Goal: Task Accomplishment & Management: Use online tool/utility

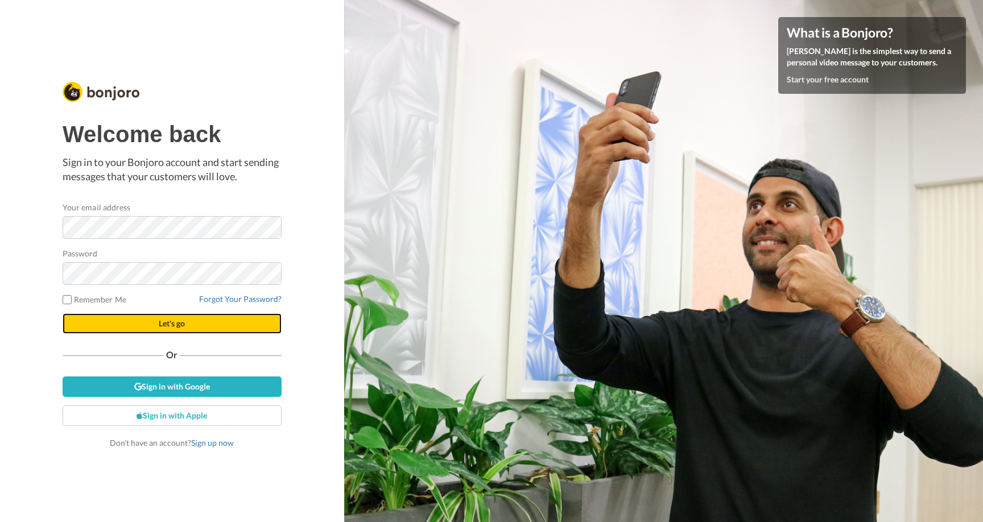
click at [131, 318] on button "Let's go" at bounding box center [172, 324] width 219 height 20
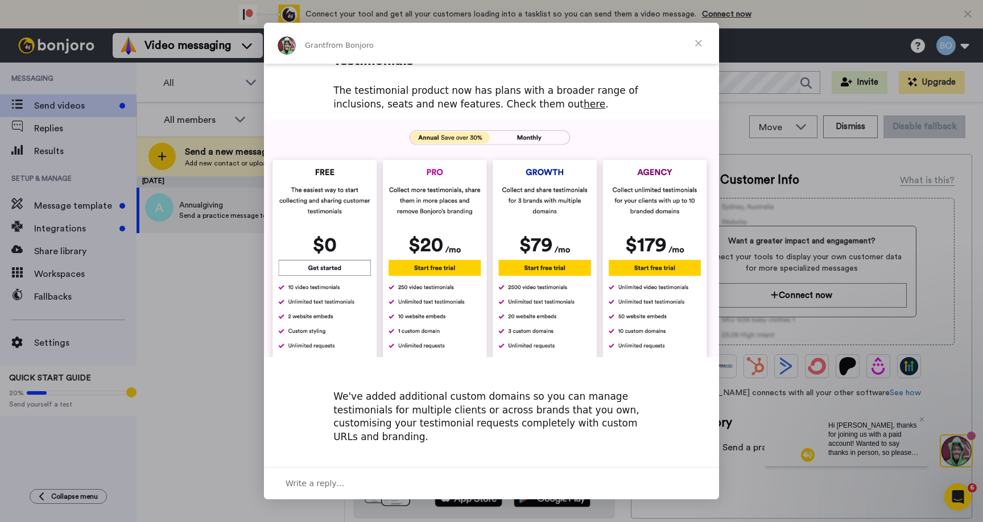
scroll to position [390, 0]
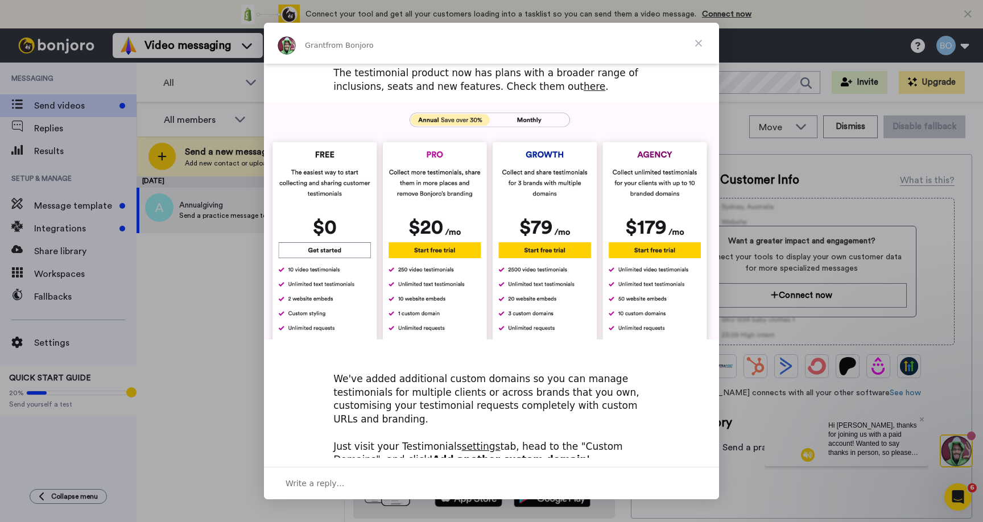
click at [699, 42] on span "Close" at bounding box center [698, 43] width 41 height 41
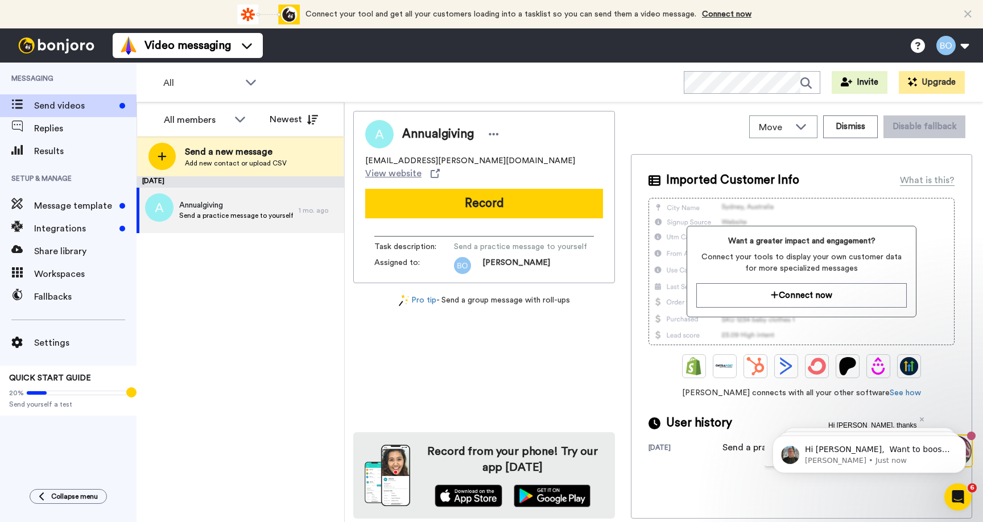
scroll to position [0, 0]
click at [972, 13] on div "Connect your tool now! Connect your tool and get all your customers loading int…" at bounding box center [491, 14] width 983 height 28
click at [965, 16] on icon at bounding box center [968, 14] width 7 height 11
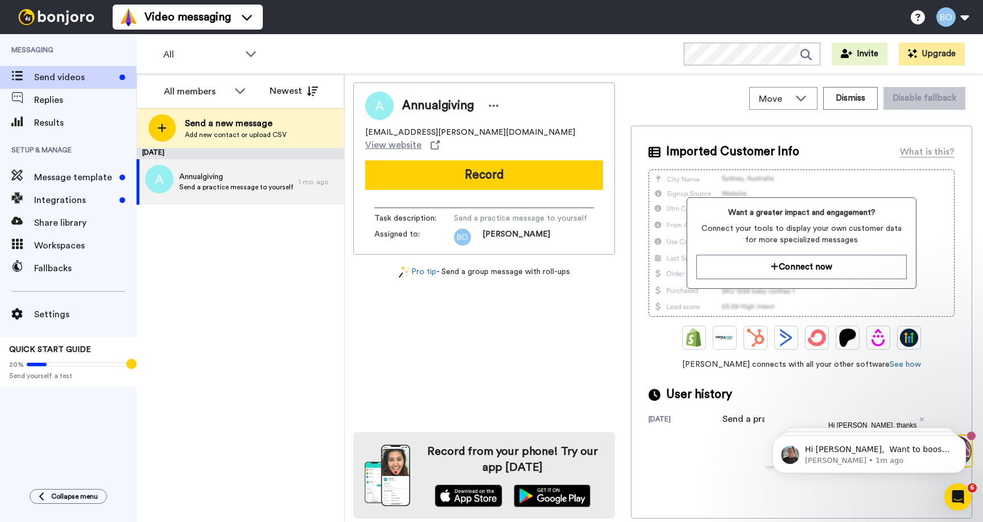
click at [913, 420] on body "Hi Bridget, ​ Want to boost your Bonjoro view rates? Here's our help doc to ass…" at bounding box center [869, 452] width 219 height 71
click at [61, 181] on span "Message template" at bounding box center [74, 178] width 81 height 14
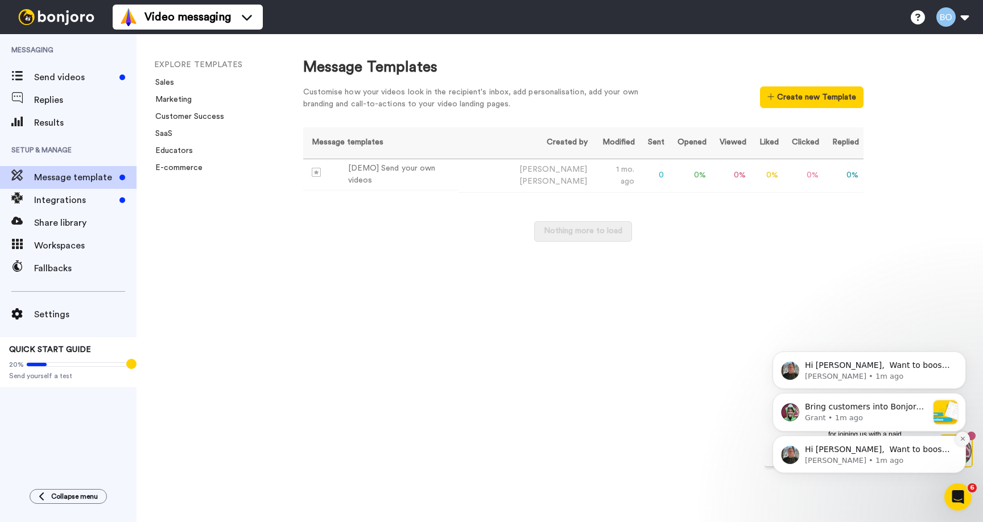
click at [965, 441] on icon "Dismiss notification" at bounding box center [963, 439] width 6 height 6
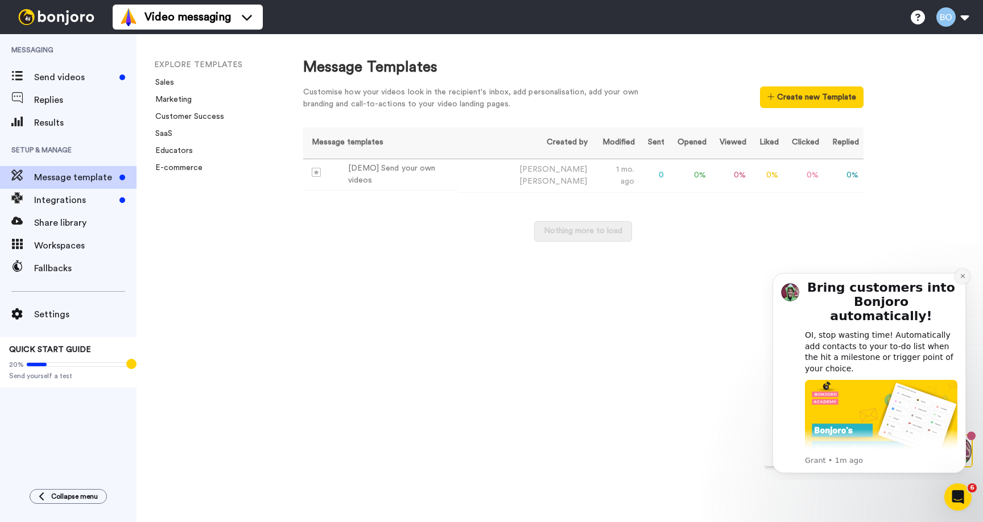
click at [963, 275] on icon "Dismiss notification" at bounding box center [963, 276] width 6 height 6
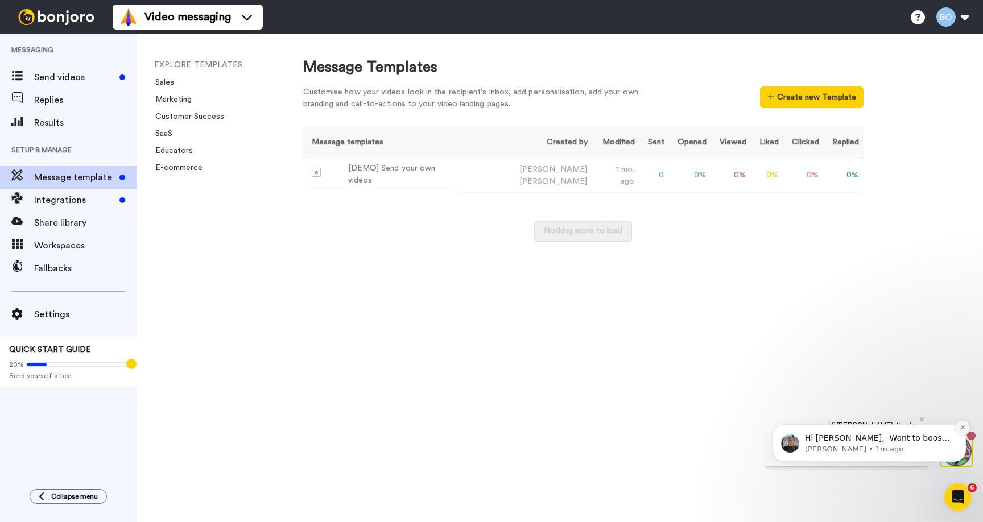
click at [963, 428] on icon "Dismiss notification" at bounding box center [963, 427] width 6 height 6
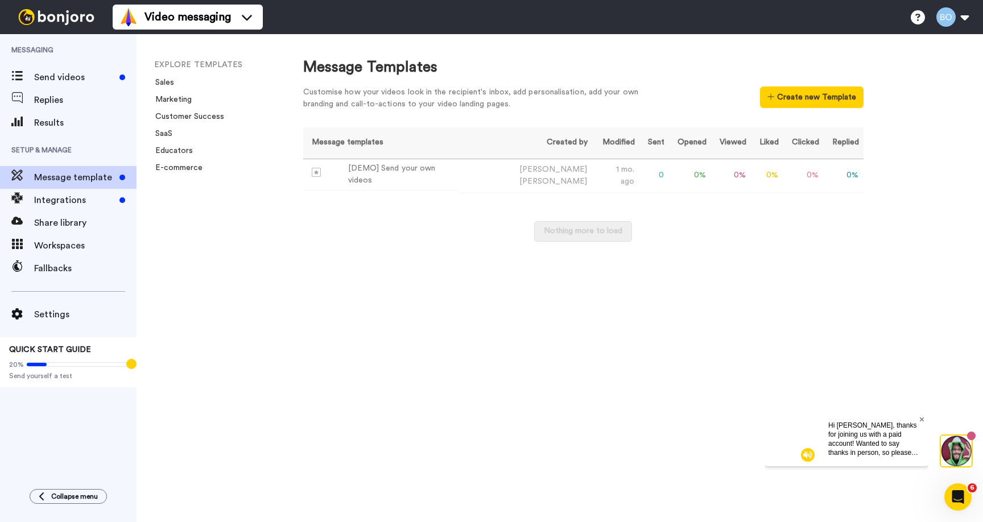
click at [920, 419] on icon at bounding box center [922, 419] width 5 height 7
click at [749, 391] on div "Message Templates Customise how your videos look in the recipient's inbox, add …" at bounding box center [632, 278] width 703 height 488
click at [429, 172] on div "[DEMO] Send your own videos" at bounding box center [401, 175] width 106 height 24
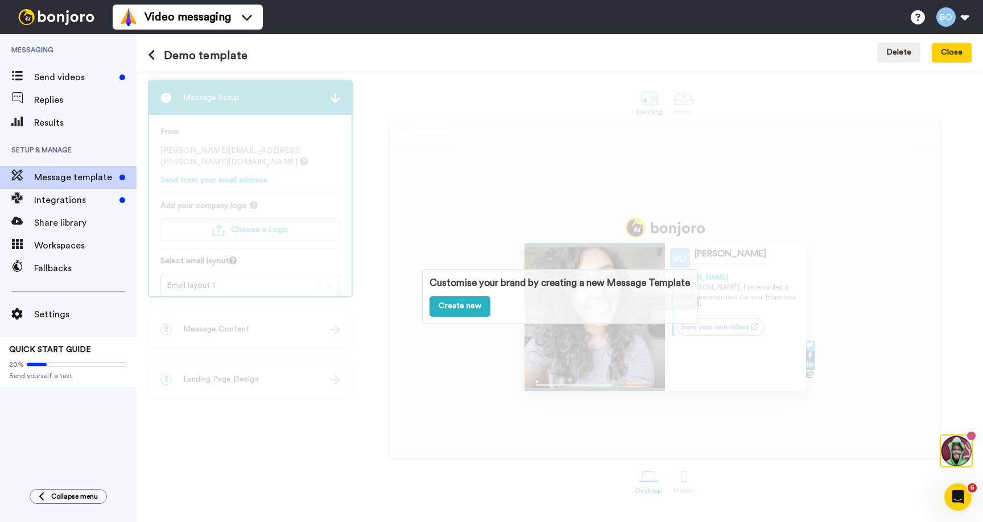
click at [471, 214] on div "Customise your brand by creating a new Message Template Create new" at bounding box center [560, 296] width 847 height 451
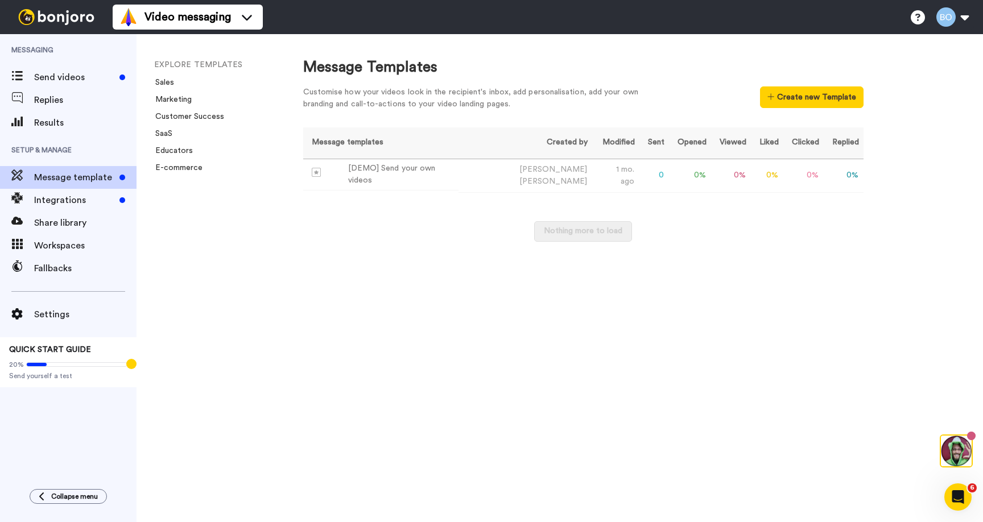
click at [391, 287] on div "Message Templates Customise how your videos look in the recipient's inbox, add …" at bounding box center [632, 278] width 703 height 488
click at [798, 96] on button "Create new Template" at bounding box center [811, 97] width 103 height 22
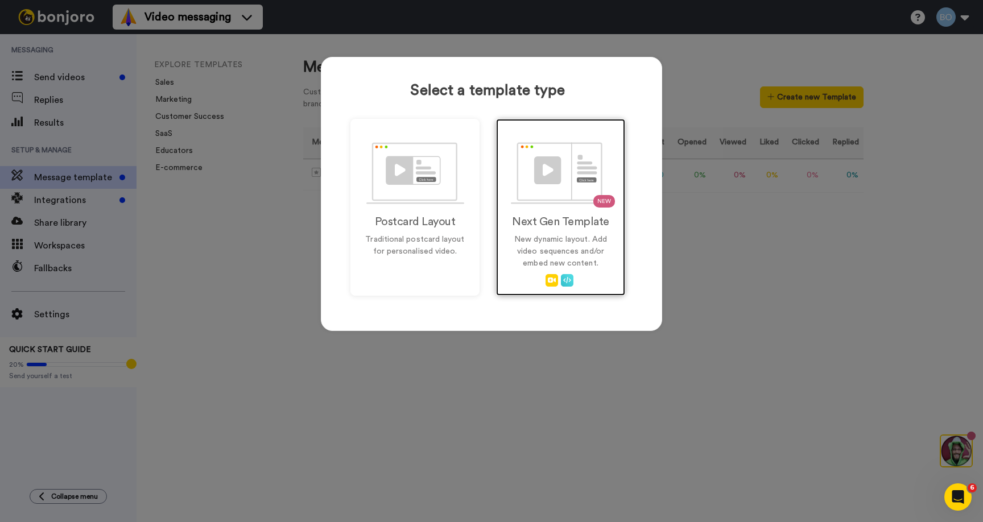
click at [608, 254] on p "New dynamic layout. Add video sequences and/or embed new content." at bounding box center [560, 252] width 105 height 36
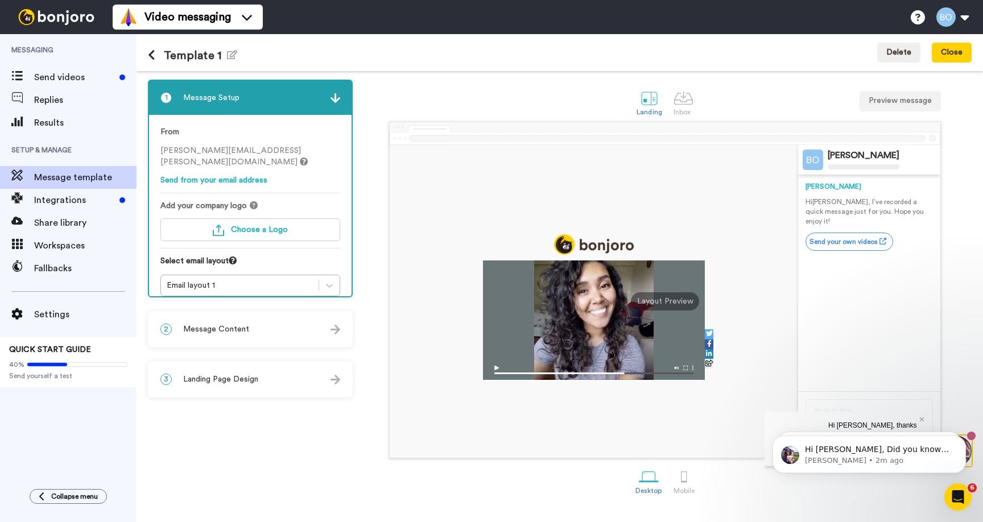
click at [497, 372] on img at bounding box center [594, 370] width 222 height 20
click at [686, 479] on div at bounding box center [684, 477] width 20 height 20
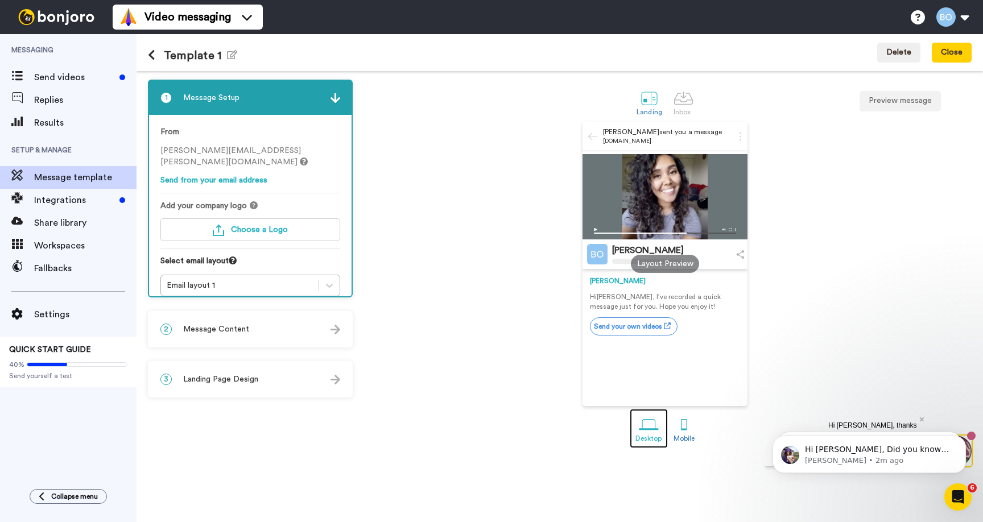
click at [643, 431] on div at bounding box center [649, 425] width 20 height 20
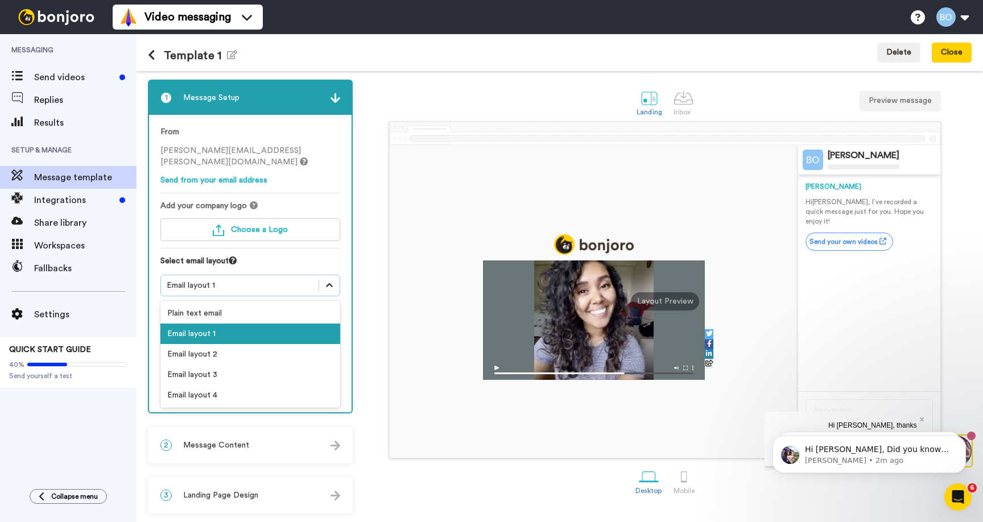
click at [335, 275] on div at bounding box center [329, 285] width 20 height 20
click at [262, 344] on div "Email layout 2" at bounding box center [250, 354] width 180 height 20
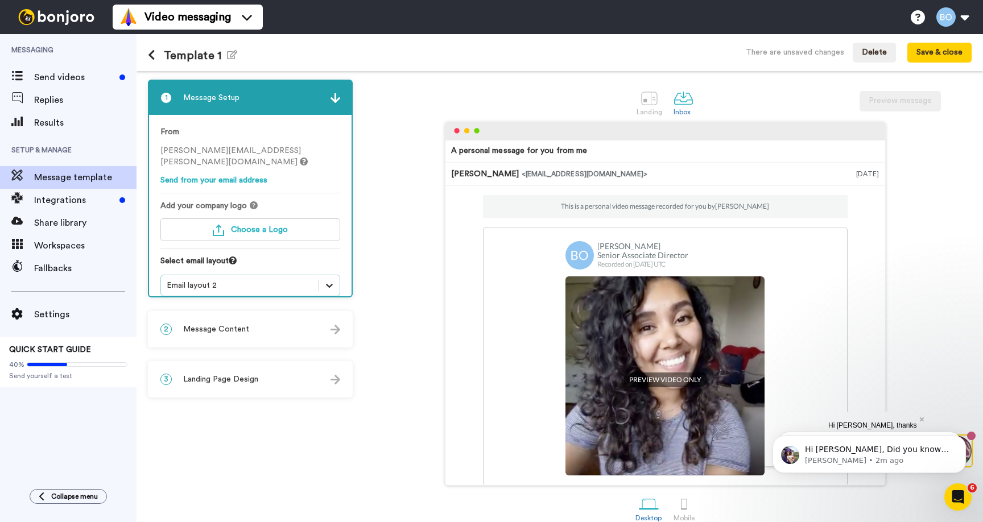
click at [322, 279] on div at bounding box center [329, 285] width 20 height 20
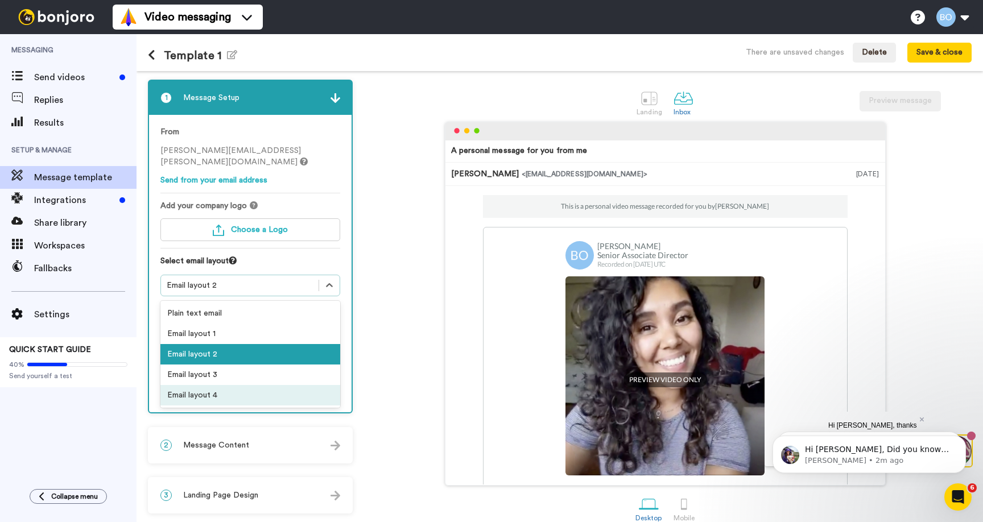
click at [230, 385] on div "Email layout 4" at bounding box center [250, 395] width 180 height 20
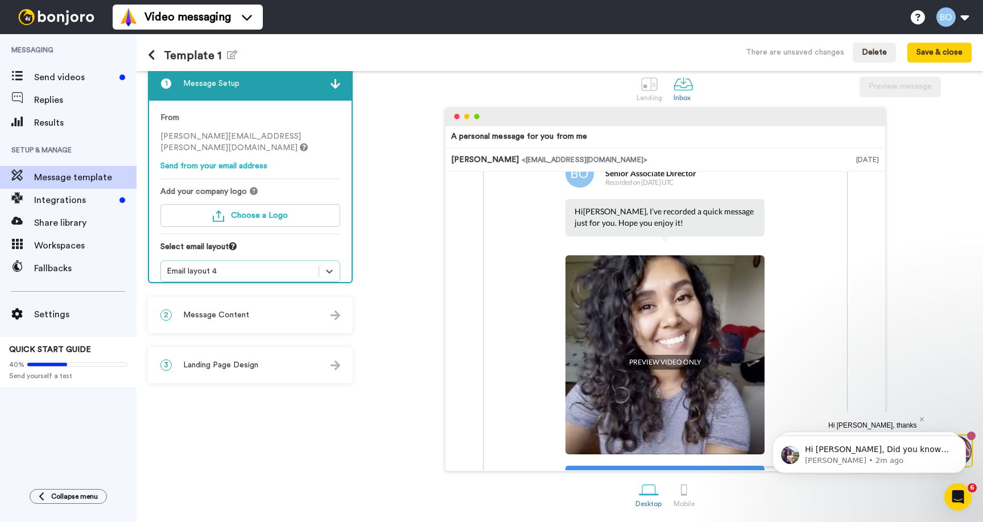
scroll to position [20, 0]
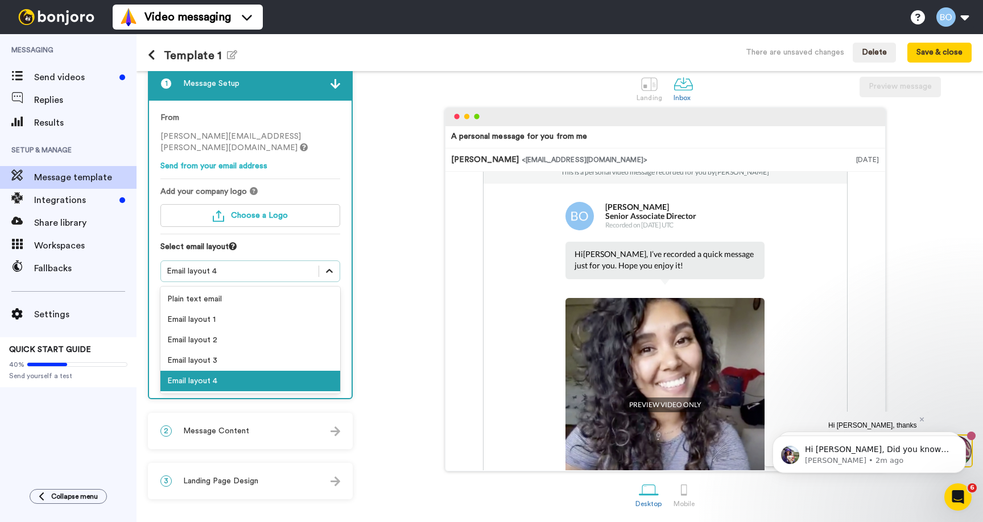
click at [334, 266] on icon at bounding box center [329, 271] width 11 height 11
click at [245, 290] on div "Plain text email" at bounding box center [250, 299] width 180 height 20
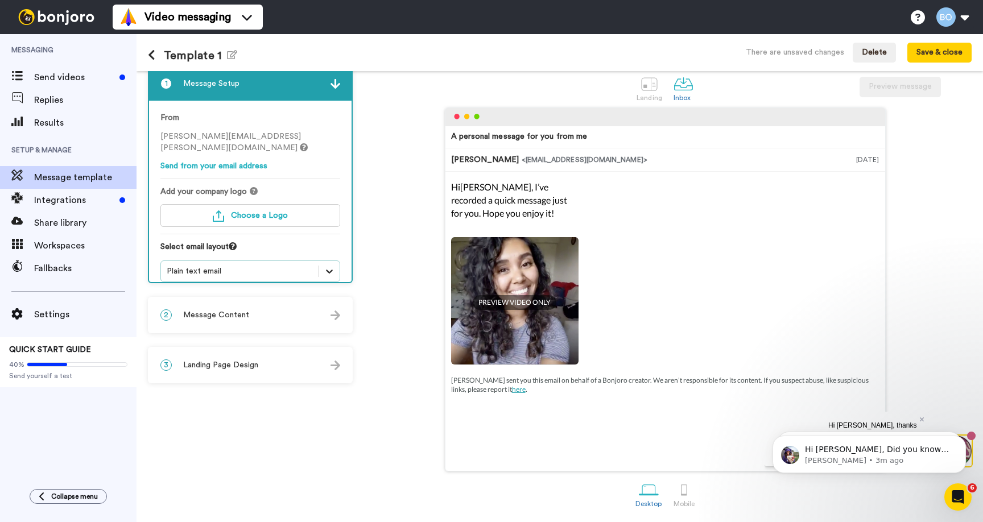
click at [332, 261] on div at bounding box center [329, 271] width 20 height 20
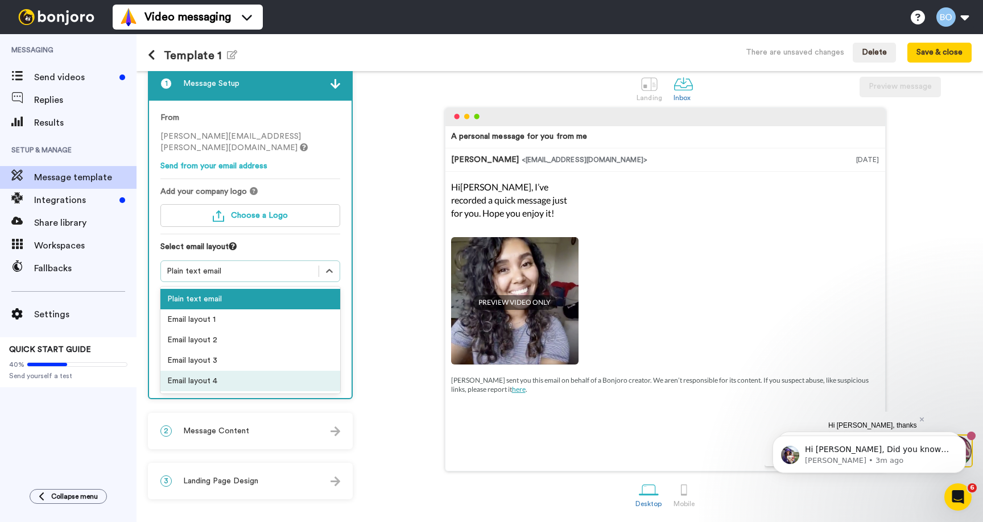
click at [227, 371] on div "Email layout 4" at bounding box center [250, 381] width 180 height 20
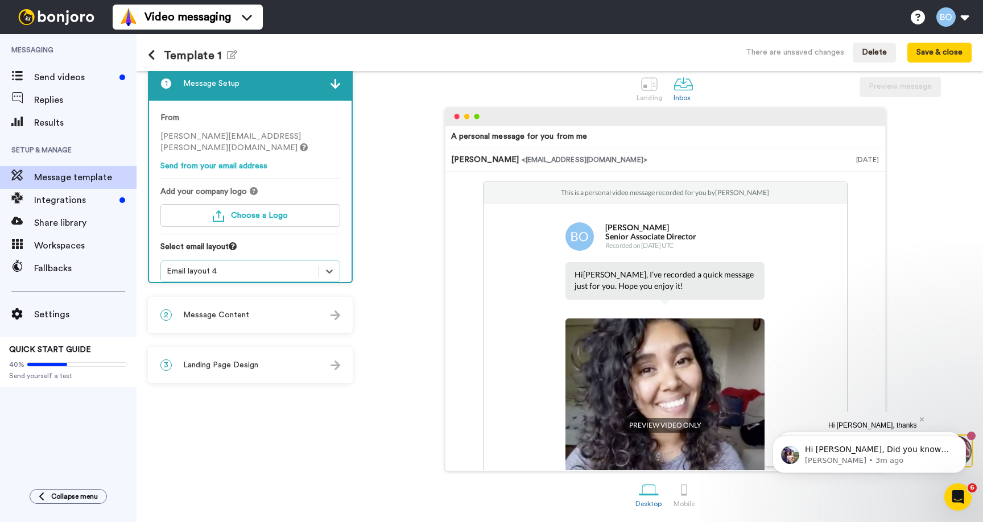
click at [312, 266] on div "Email layout 4" at bounding box center [240, 271] width 146 height 11
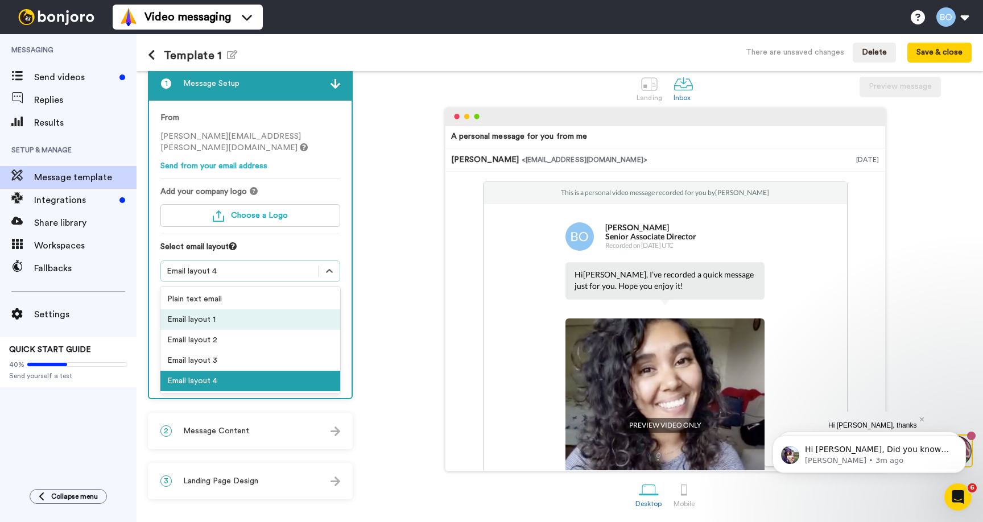
click at [244, 310] on div "Email layout 1" at bounding box center [250, 320] width 180 height 20
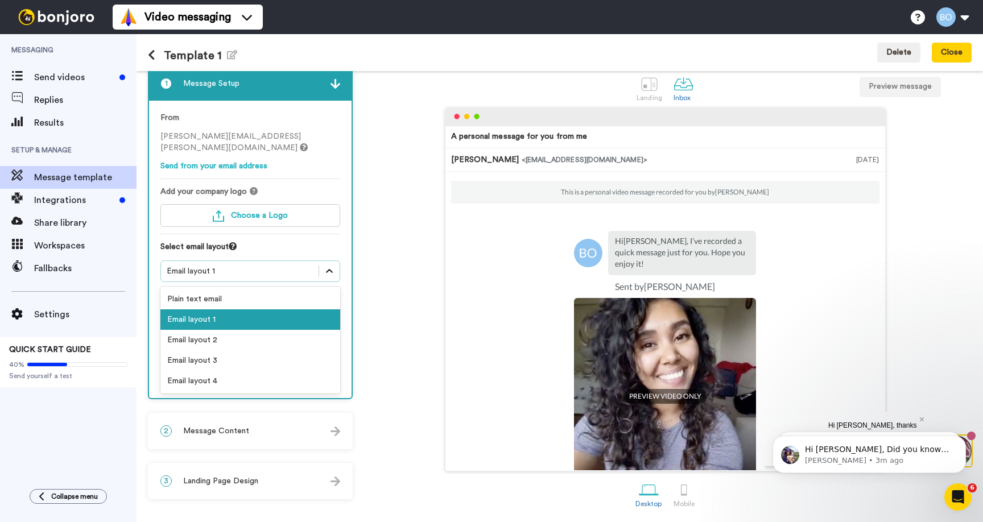
click at [337, 261] on div at bounding box center [329, 271] width 20 height 20
click at [245, 333] on div "Email layout 2" at bounding box center [250, 340] width 180 height 20
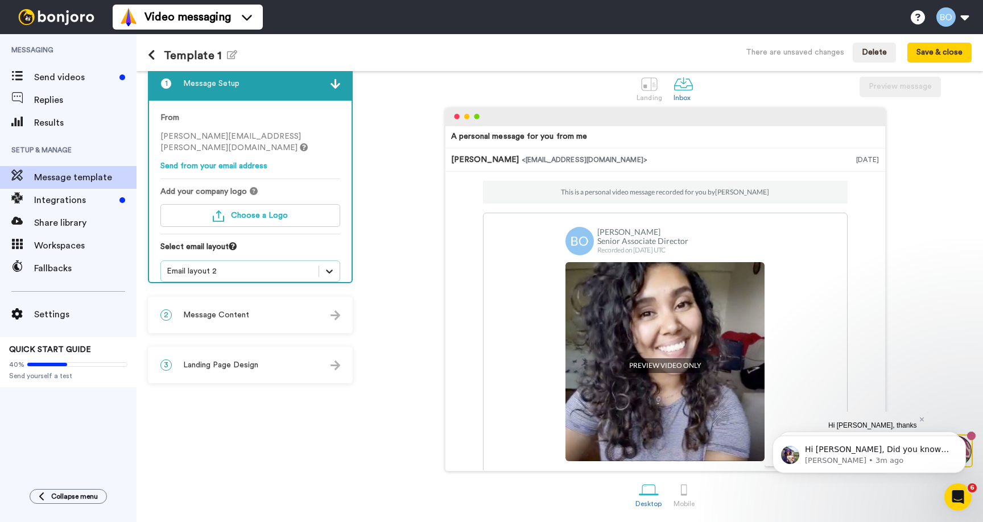
click at [337, 265] on div at bounding box center [329, 271] width 20 height 20
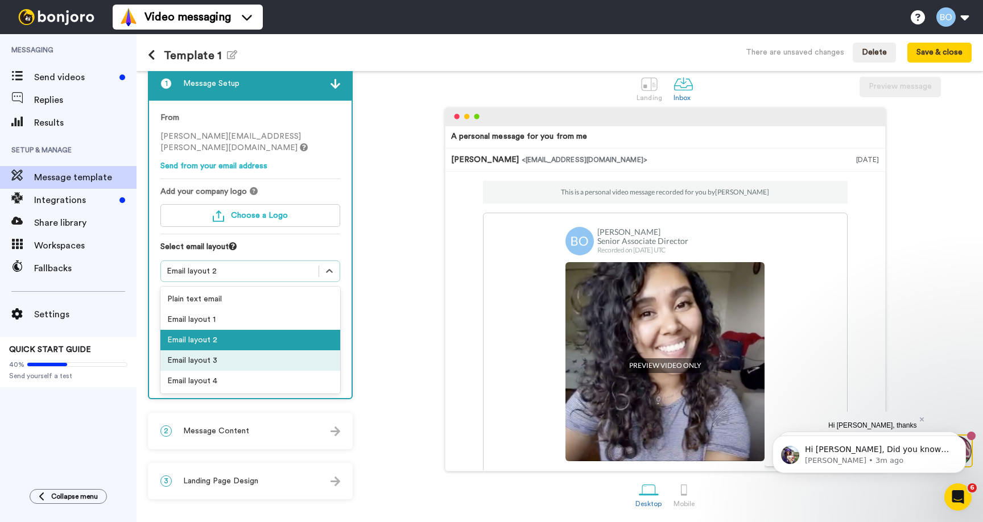
click at [211, 357] on div "Email layout 3" at bounding box center [250, 361] width 180 height 20
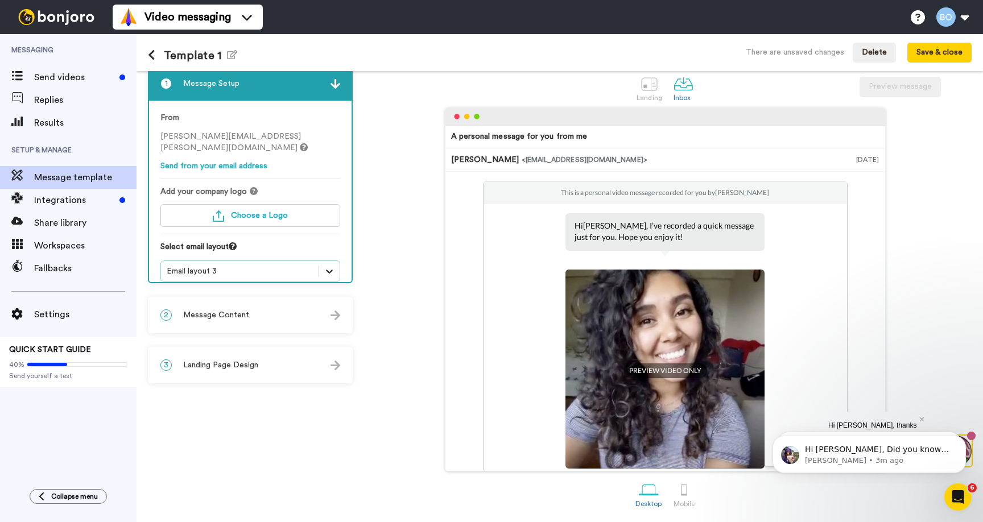
click at [339, 261] on div at bounding box center [329, 271] width 20 height 20
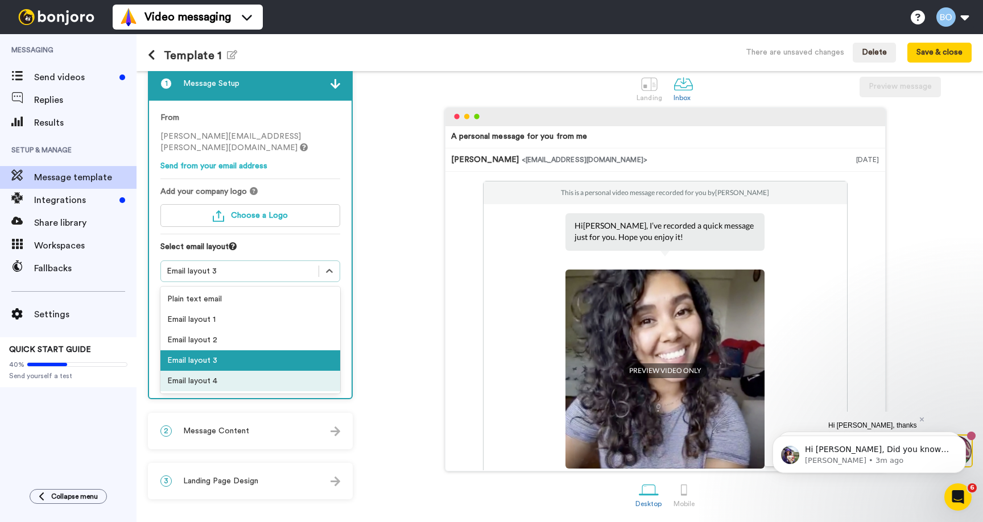
click at [218, 371] on div "Email layout 4" at bounding box center [250, 381] width 180 height 20
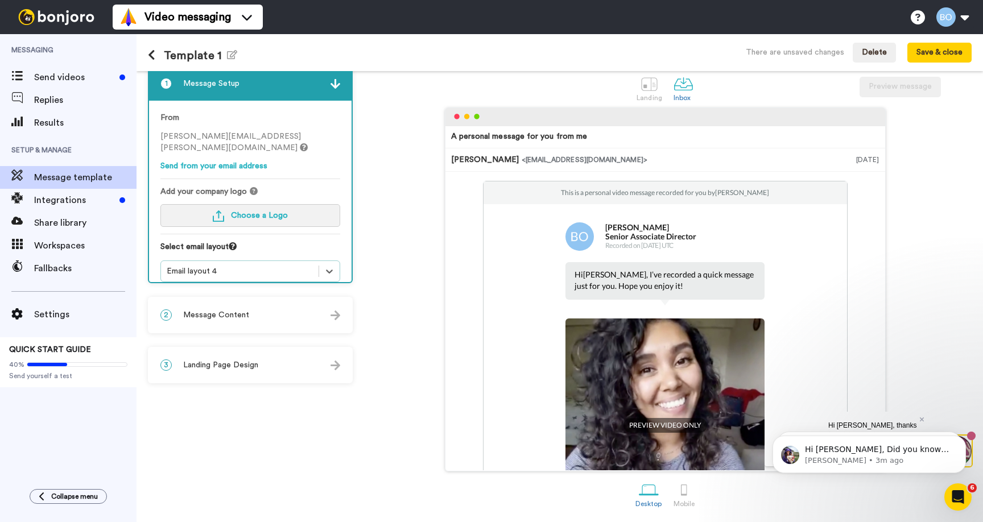
click at [277, 212] on span "Choose a Logo" at bounding box center [259, 216] width 57 height 8
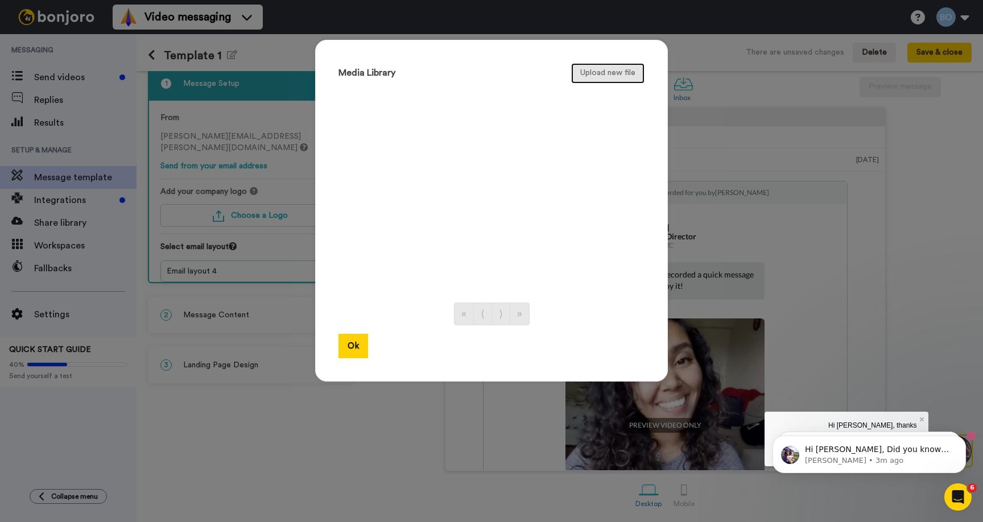
click at [620, 80] on button "Upload new file" at bounding box center [607, 73] width 73 height 20
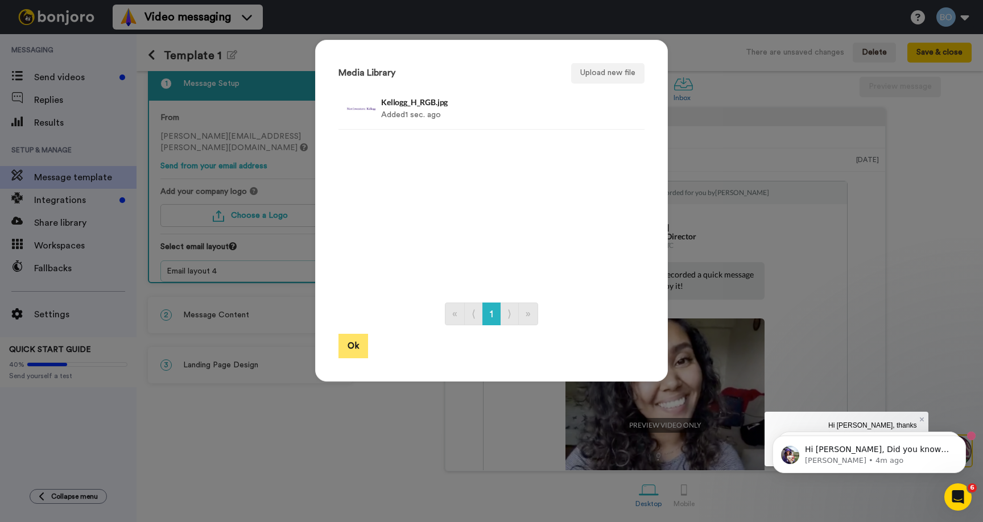
click at [353, 347] on button "Ok" at bounding box center [354, 346] width 30 height 24
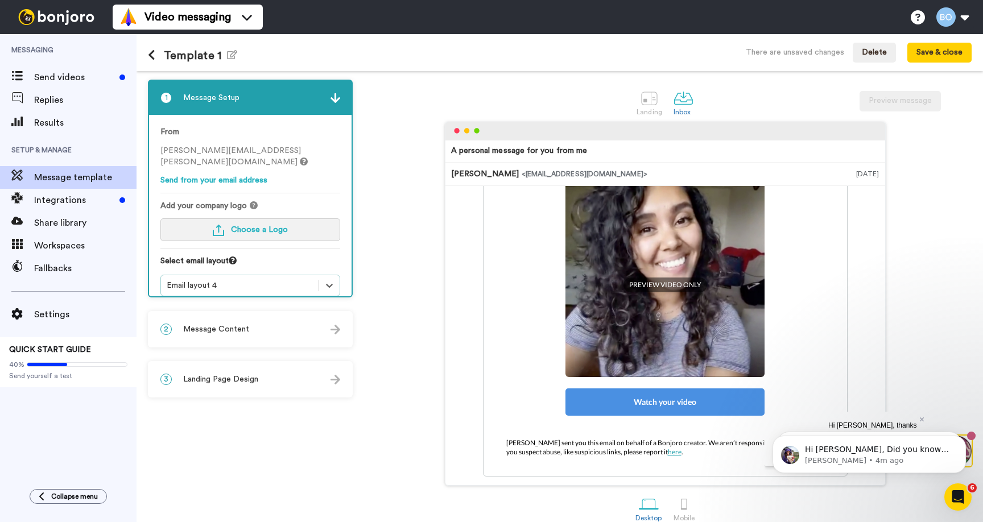
scroll to position [15, 0]
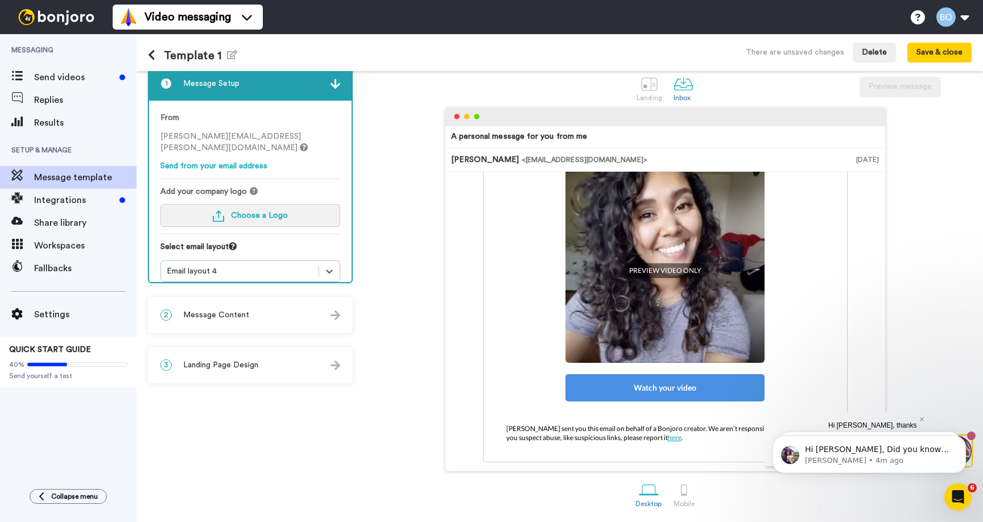
click at [314, 204] on button "Choose a Logo" at bounding box center [250, 215] width 180 height 23
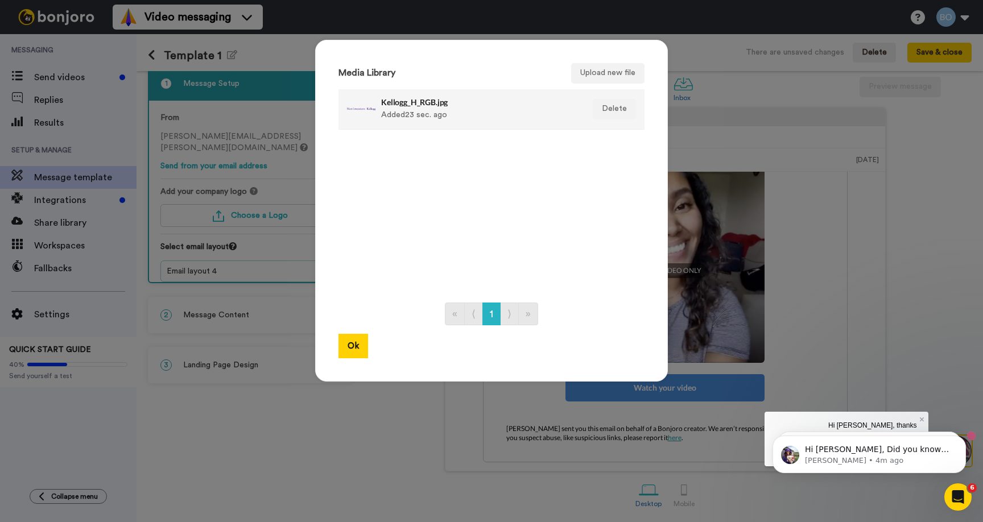
click at [424, 117] on div "Kellogg_H_RGB.jpg Added 23 sec. ago" at bounding box center [479, 109] width 196 height 28
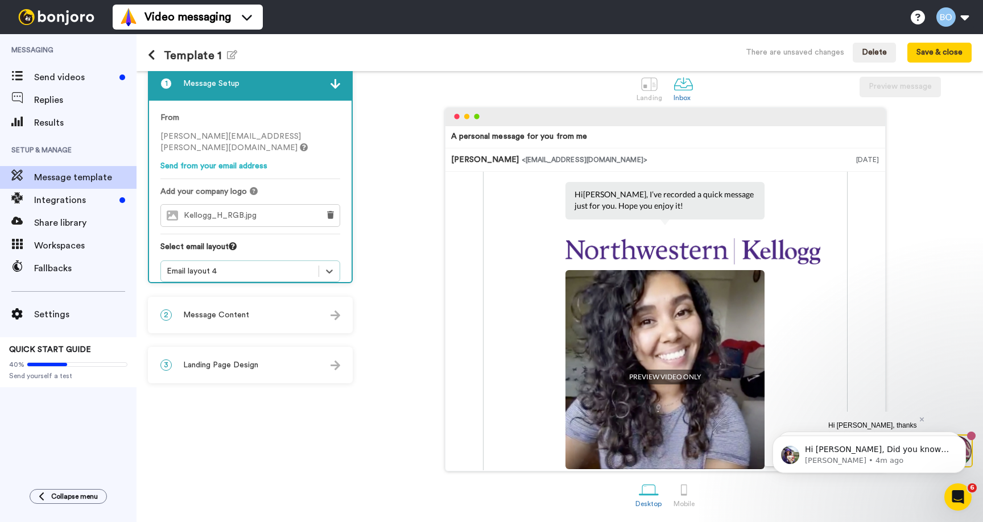
scroll to position [0, 0]
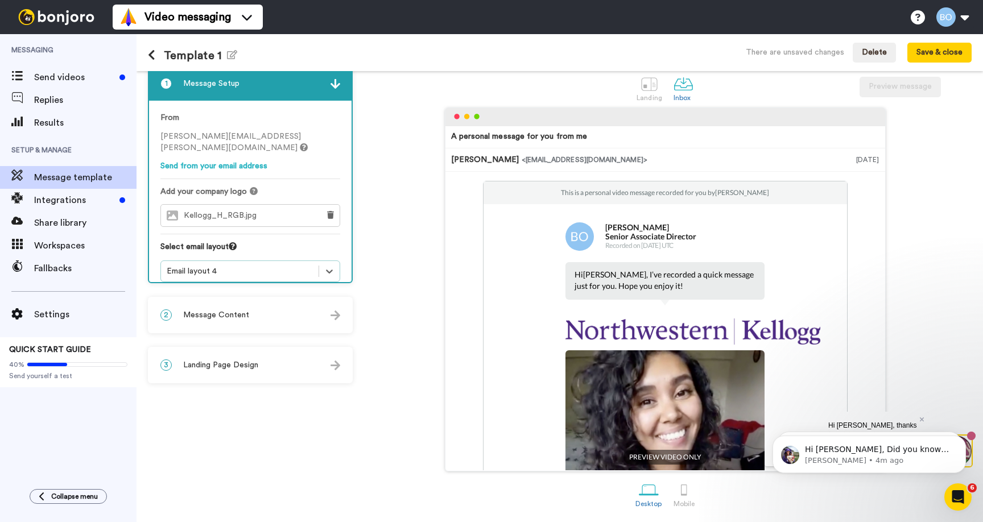
click at [634, 324] on img at bounding box center [693, 332] width 255 height 26
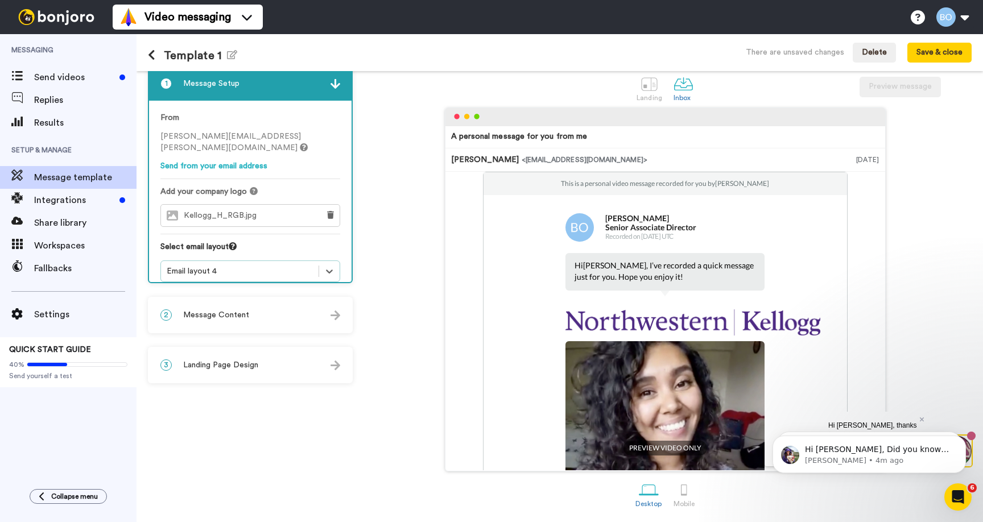
scroll to position [11, 0]
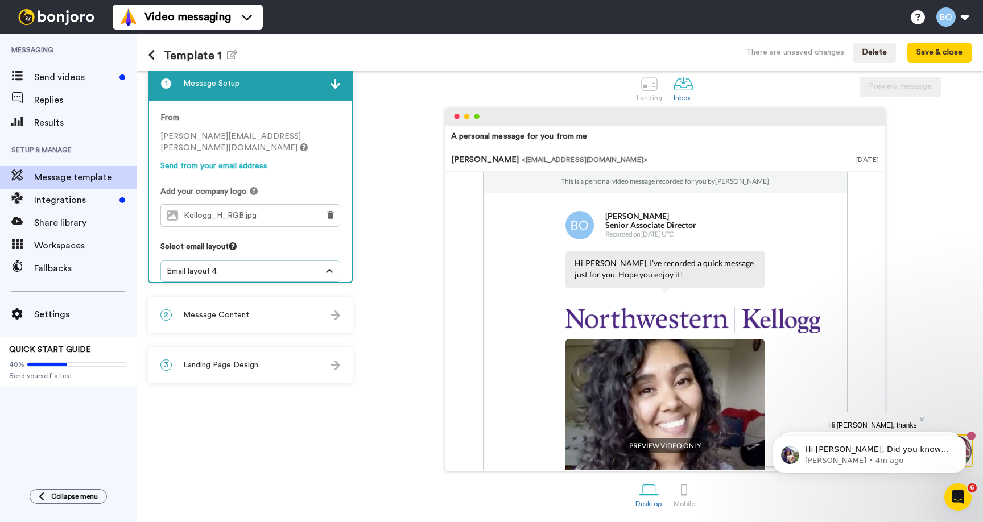
click at [325, 266] on icon at bounding box center [329, 271] width 11 height 11
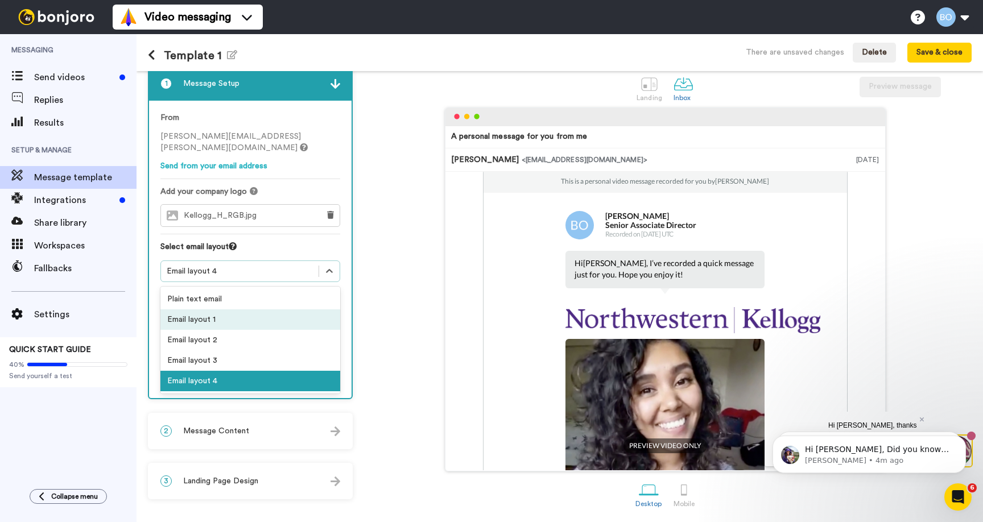
click at [241, 310] on div "Email layout 1" at bounding box center [250, 320] width 180 height 20
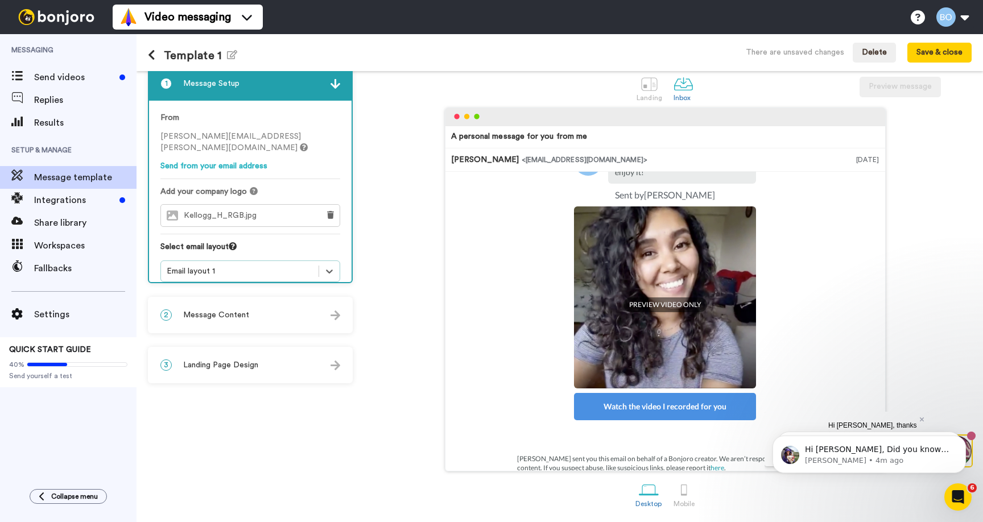
scroll to position [0, 0]
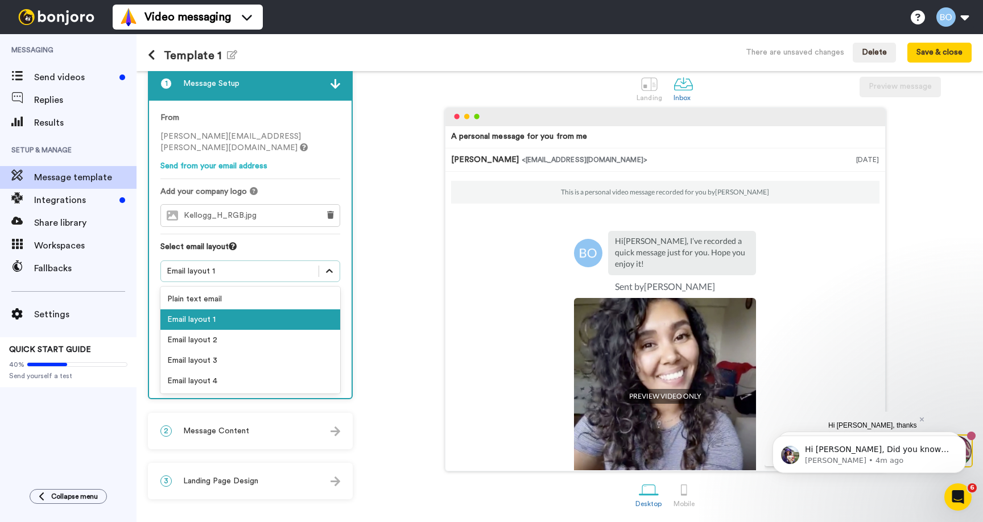
click at [337, 265] on div at bounding box center [329, 271] width 20 height 20
click at [281, 330] on div "Email layout 2" at bounding box center [250, 340] width 180 height 20
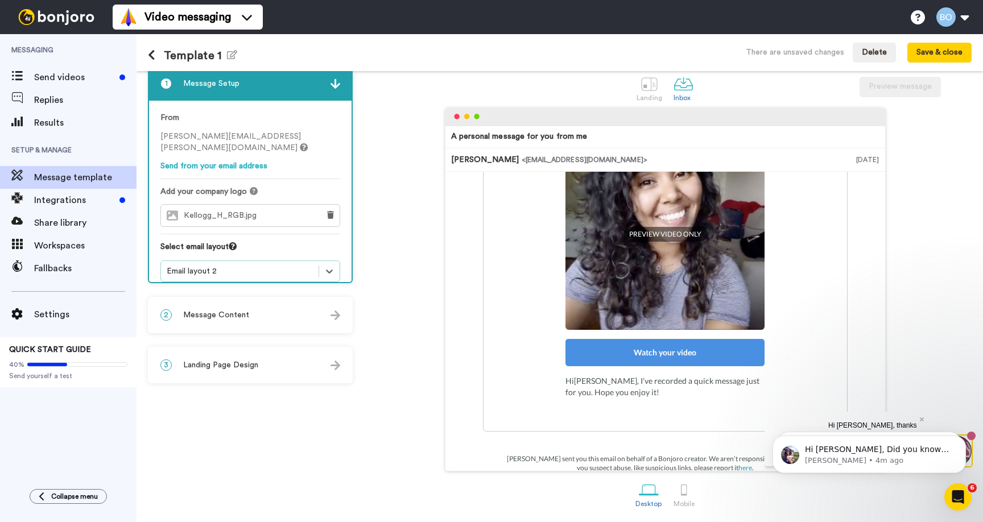
scroll to position [175, 0]
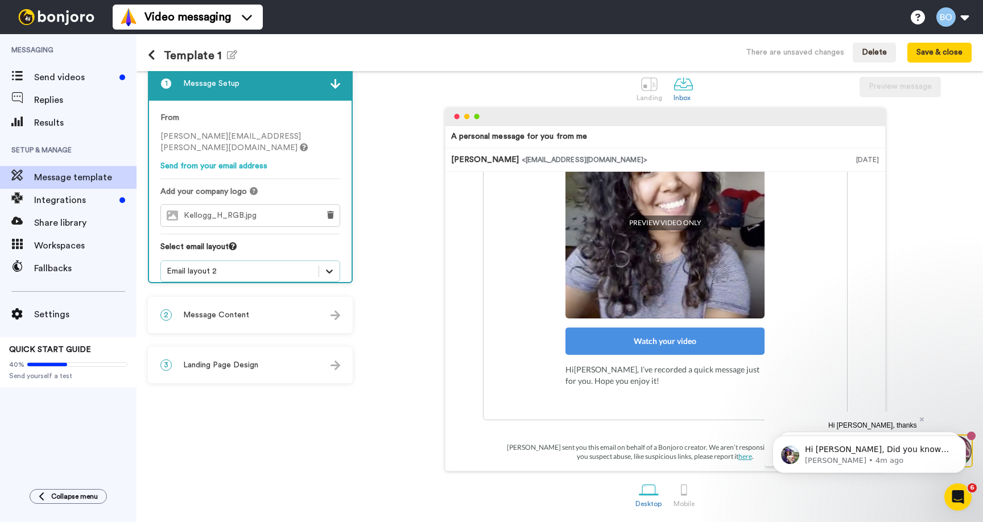
click at [327, 266] on icon at bounding box center [329, 271] width 11 height 11
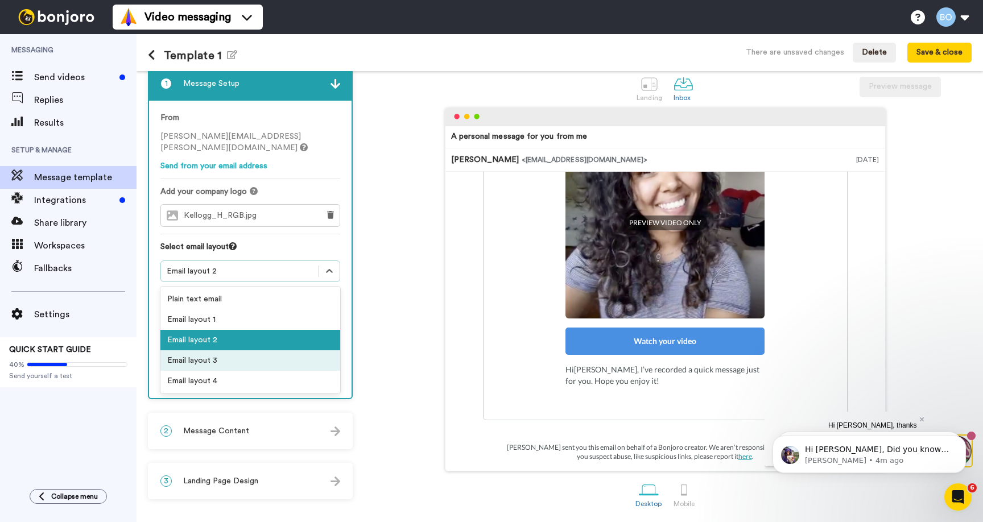
click at [242, 356] on div "Email layout 3" at bounding box center [250, 361] width 180 height 20
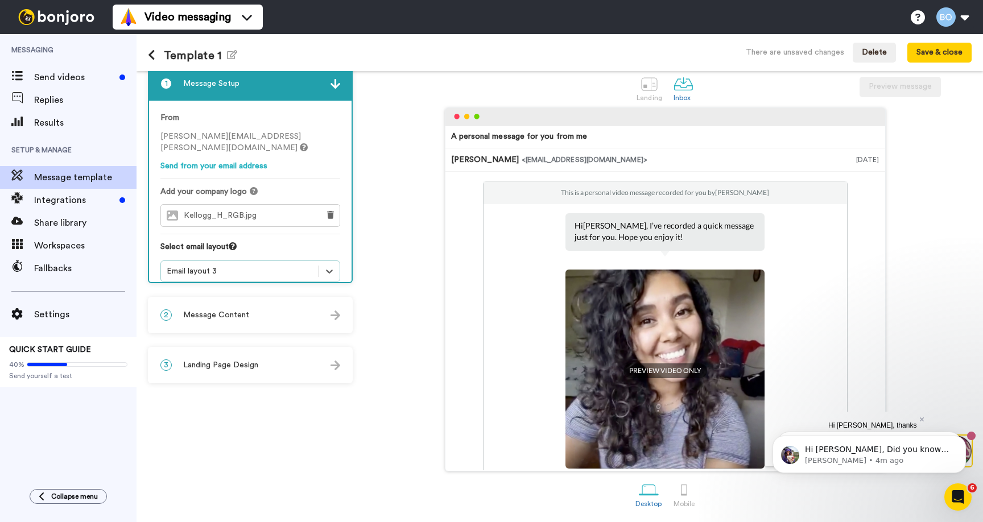
scroll to position [134, 0]
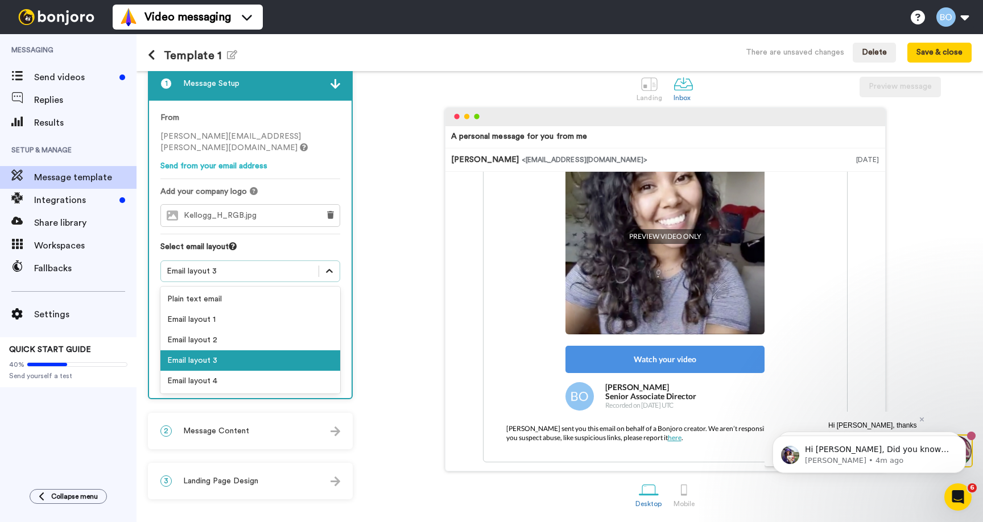
click at [330, 265] on div at bounding box center [329, 271] width 20 height 20
click at [255, 373] on div "Email layout 4" at bounding box center [250, 381] width 180 height 20
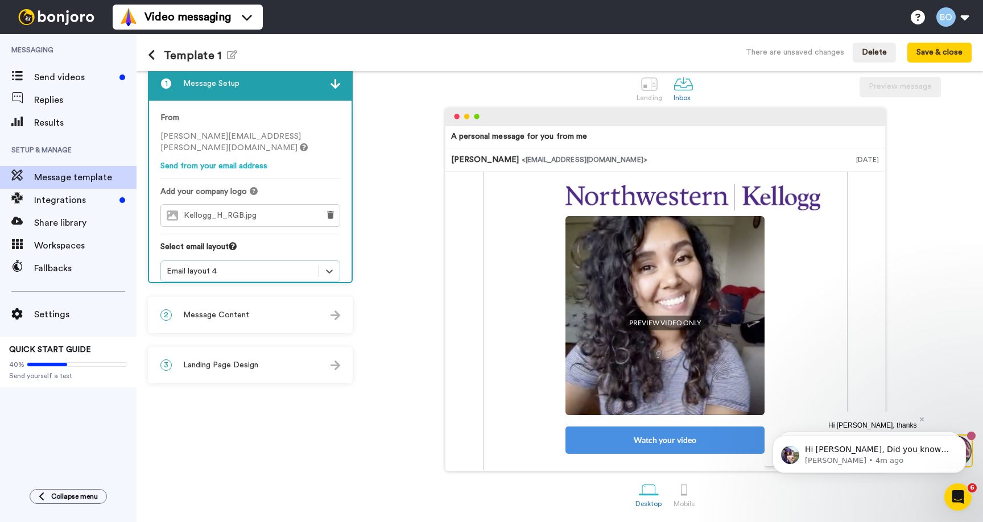
scroll to position [0, 0]
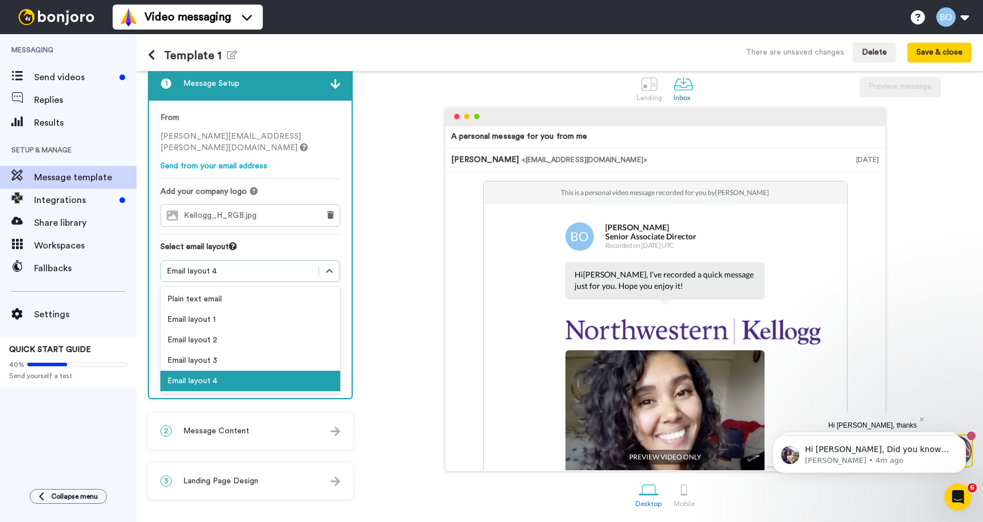
click at [298, 266] on div "Email layout 4" at bounding box center [240, 271] width 146 height 11
click at [248, 310] on div "Email layout 1" at bounding box center [250, 320] width 180 height 20
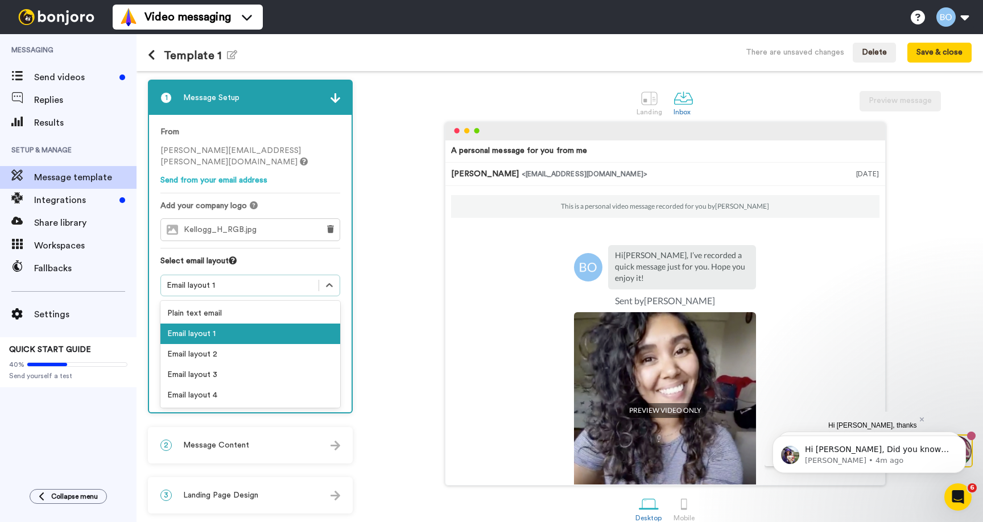
click at [314, 279] on div "Email layout 1" at bounding box center [240, 286] width 158 height 14
click at [250, 352] on div "Email layout 2" at bounding box center [250, 354] width 180 height 20
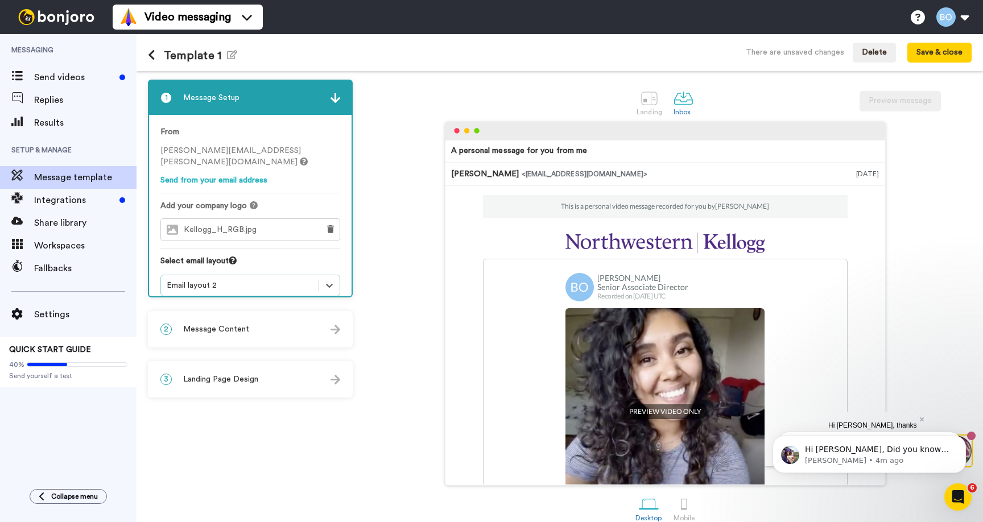
click at [305, 280] on div "Email layout 2" at bounding box center [240, 285] width 146 height 11
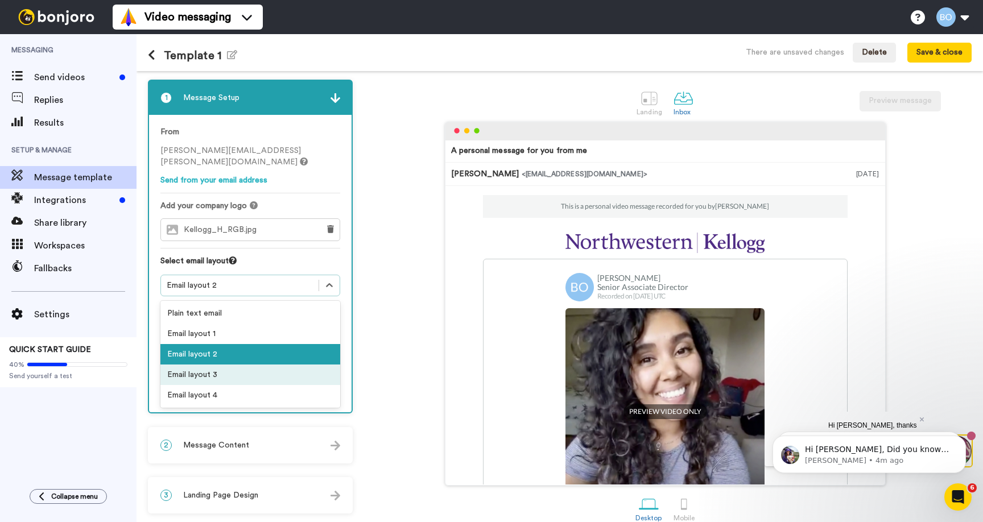
click at [243, 365] on div "Email layout 3" at bounding box center [250, 375] width 180 height 20
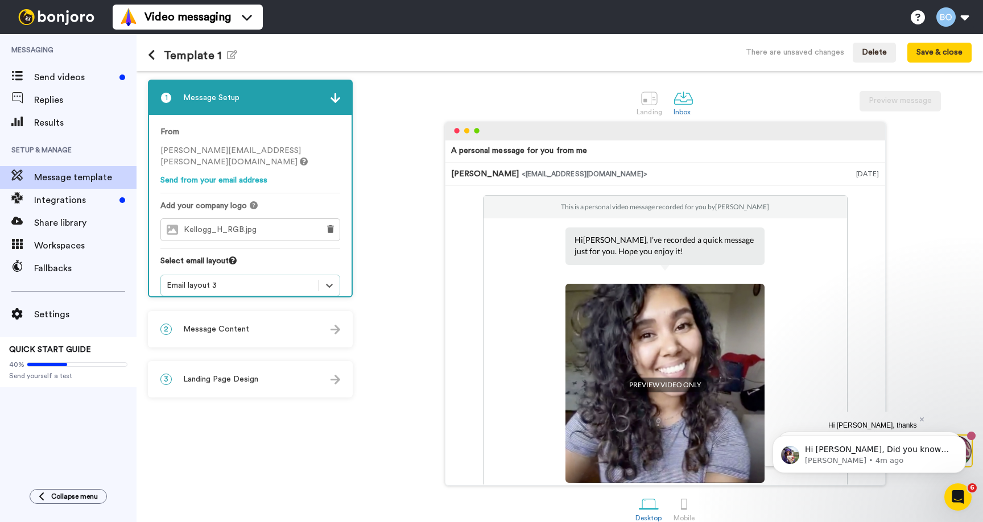
scroll to position [134, 0]
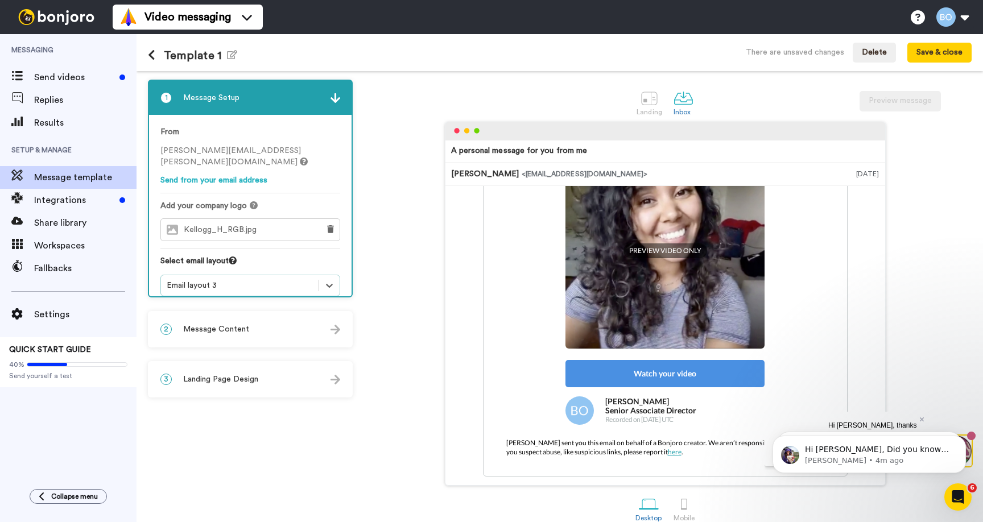
click at [305, 280] on div "Email layout 3" at bounding box center [240, 285] width 146 height 11
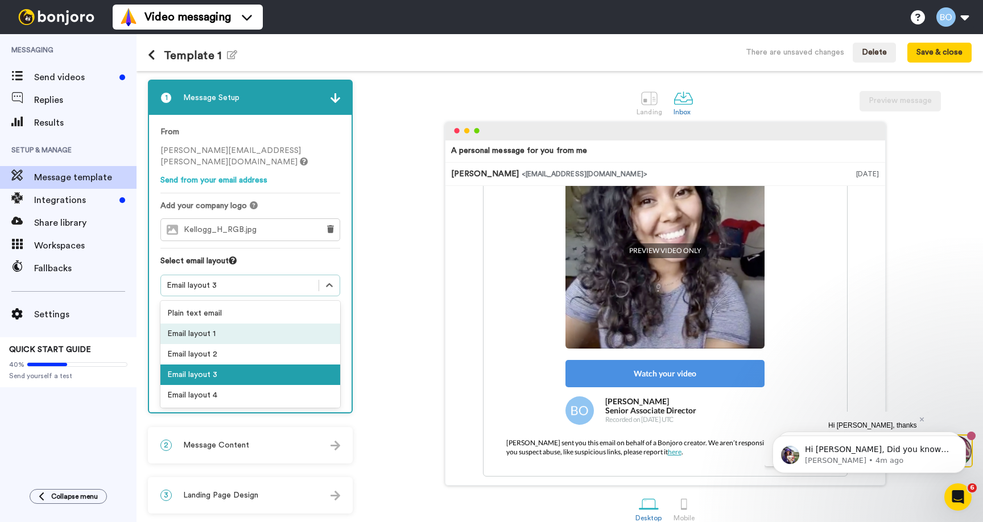
click at [222, 324] on div "Email layout 1" at bounding box center [250, 334] width 180 height 20
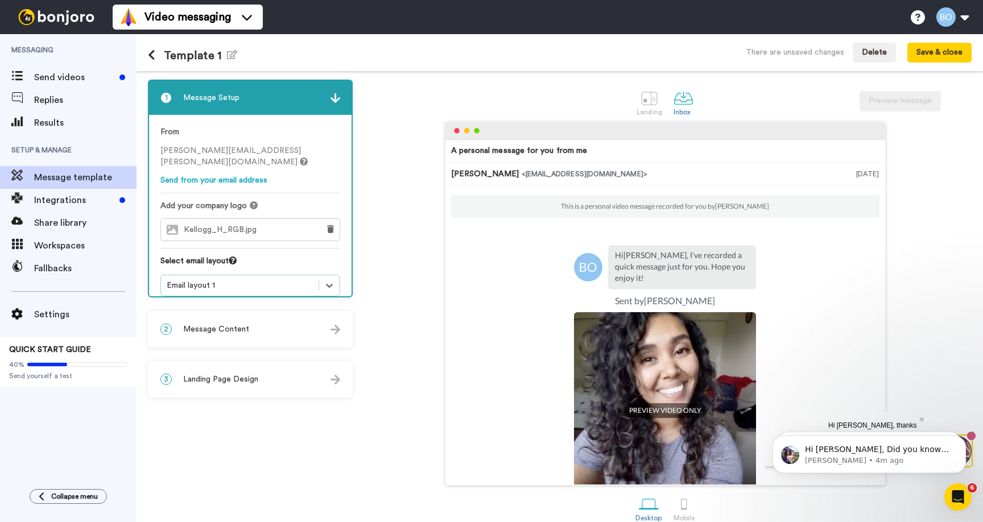
scroll to position [92, 0]
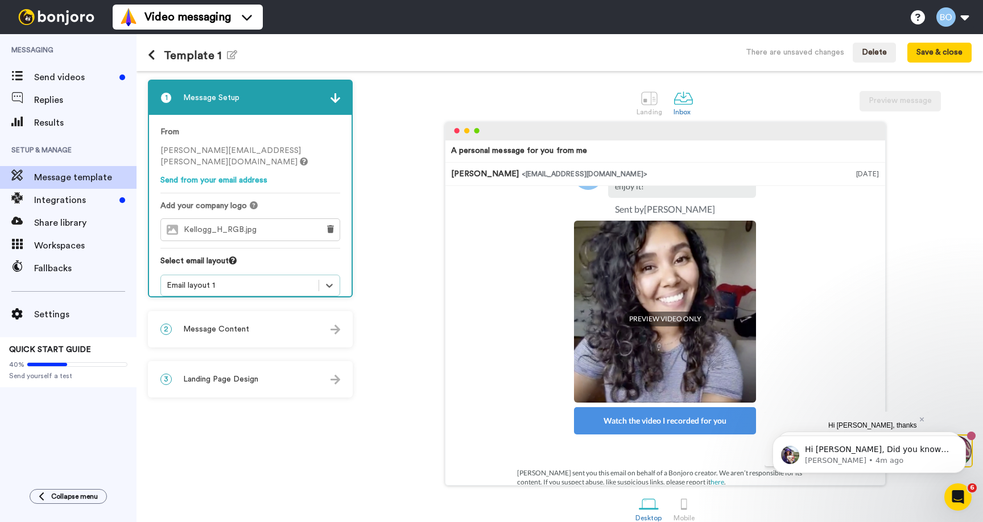
click at [294, 219] on div "Kellogg_H_RGB.jpg" at bounding box center [237, 230] width 152 height 22
click at [341, 225] on div "From bridget.obrien@inbound.bonjoromail.com Send from your email address Add yo…" at bounding box center [250, 211] width 203 height 193
click at [333, 225] on icon at bounding box center [330, 229] width 7 height 8
click at [276, 226] on span "Choose a Logo" at bounding box center [259, 230] width 57 height 8
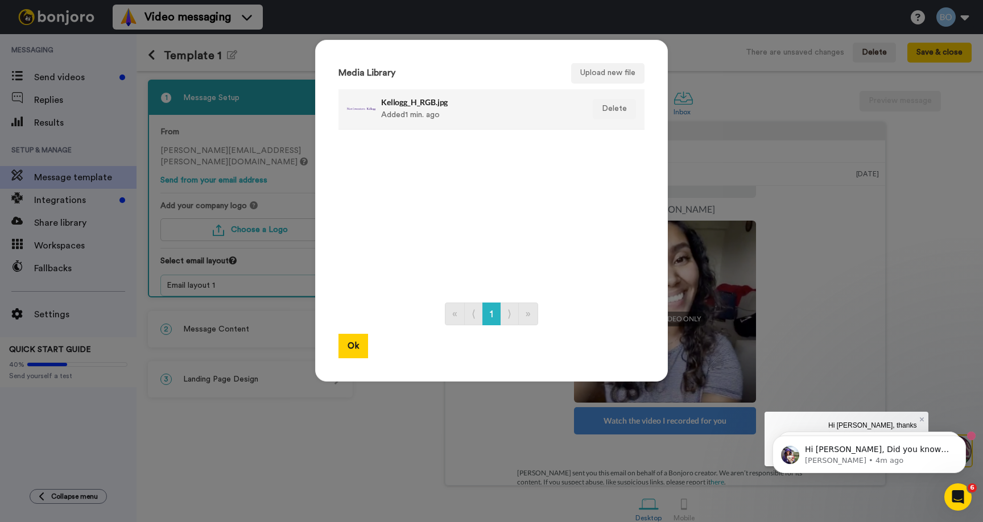
click at [440, 114] on div "Kellogg_H_RGB.jpg Added 1 min. ago" at bounding box center [479, 109] width 196 height 28
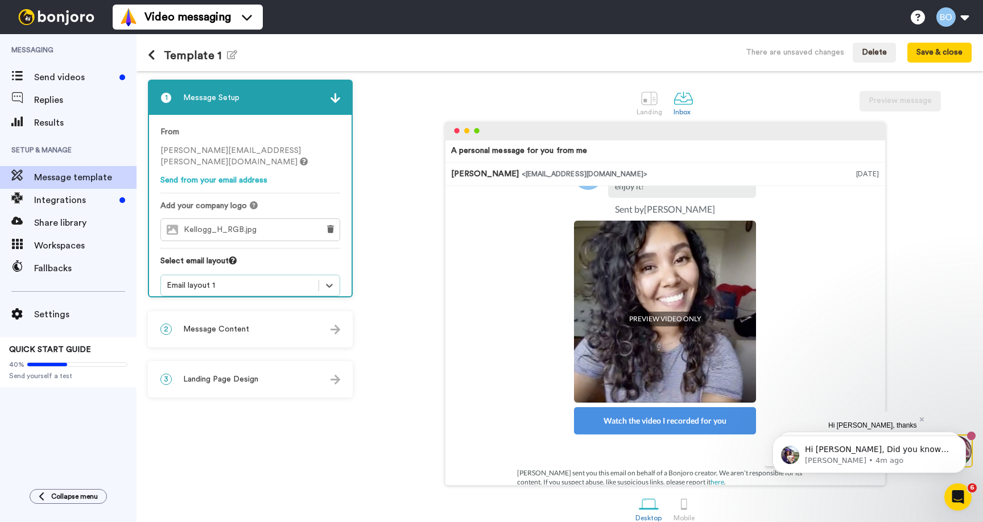
scroll to position [0, 0]
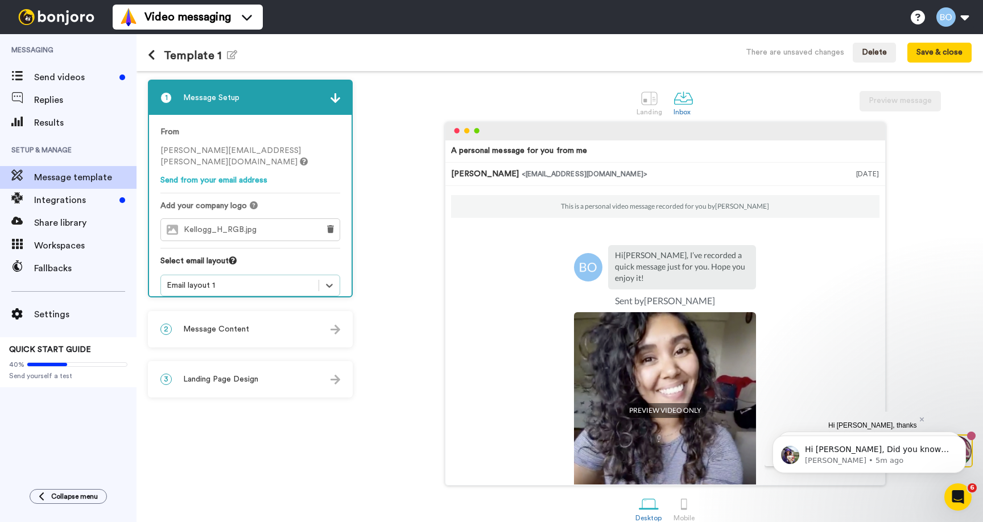
click at [920, 421] on body "Hi Bridget, Did you know that your Bonjoro subscription includes a free HD vide…" at bounding box center [869, 452] width 219 height 71
click at [914, 421] on body "Hi Bridget, Did you know that your Bonjoro subscription includes a free HD vide…" at bounding box center [869, 452] width 219 height 71
click at [965, 442] on icon "Dismiss notification" at bounding box center [963, 439] width 6 height 6
click at [970, 436] on button "Dismiss notification" at bounding box center [962, 438] width 15 height 15
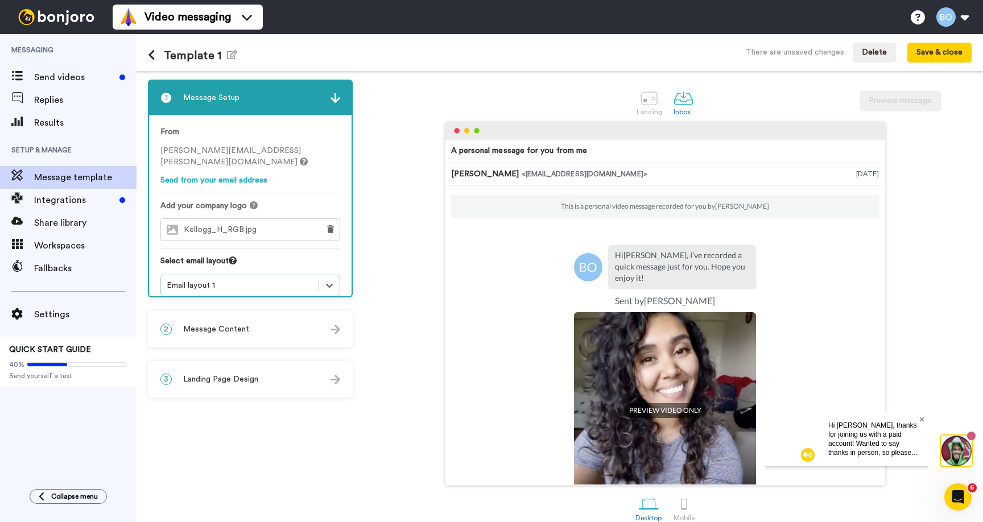
click at [920, 420] on icon at bounding box center [922, 419] width 5 height 7
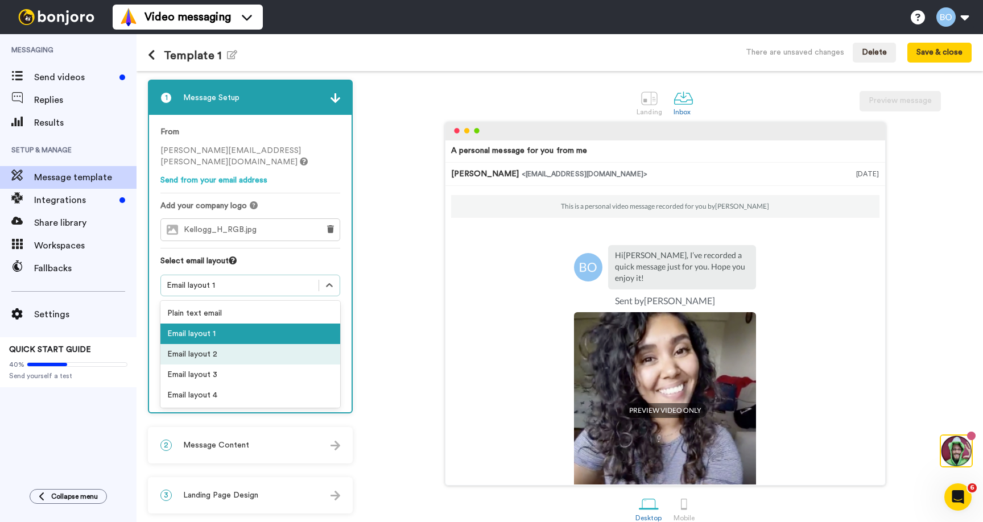
click at [213, 352] on div "Email layout 2" at bounding box center [250, 354] width 180 height 20
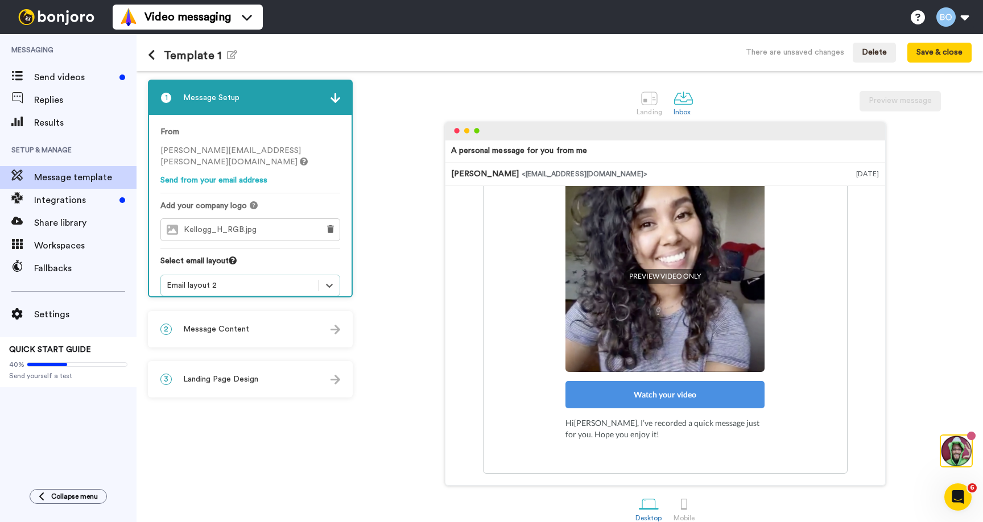
scroll to position [175, 0]
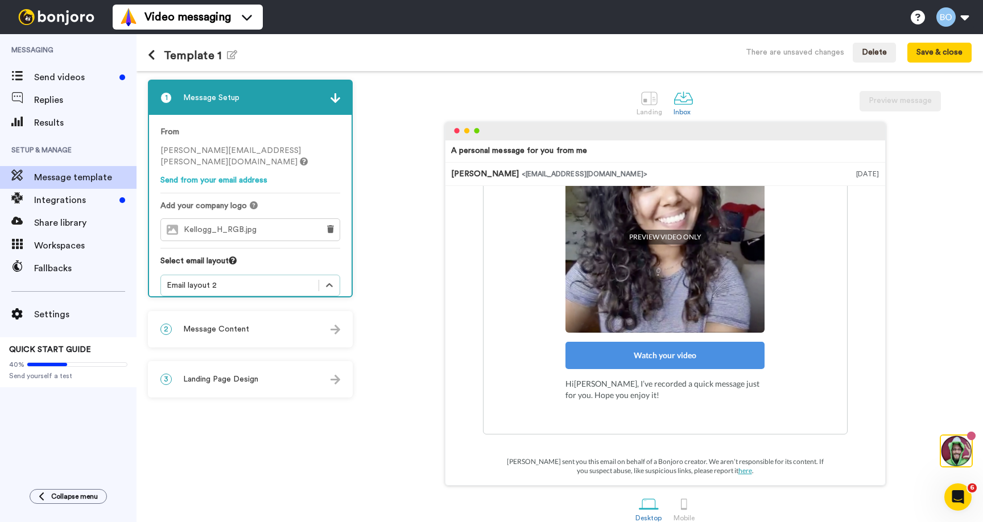
click at [261, 280] on div "Email layout 2" at bounding box center [240, 285] width 146 height 11
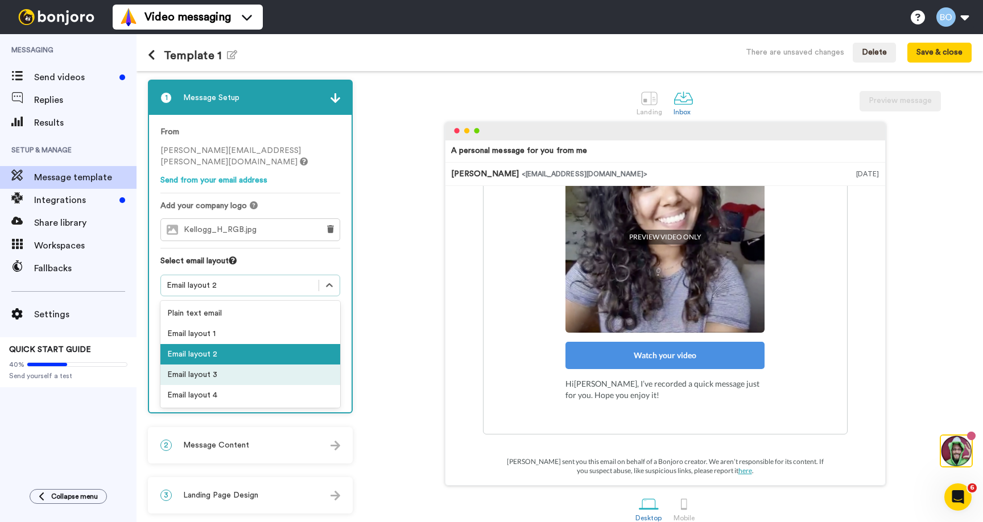
click at [220, 367] on div "Email layout 3" at bounding box center [250, 375] width 180 height 20
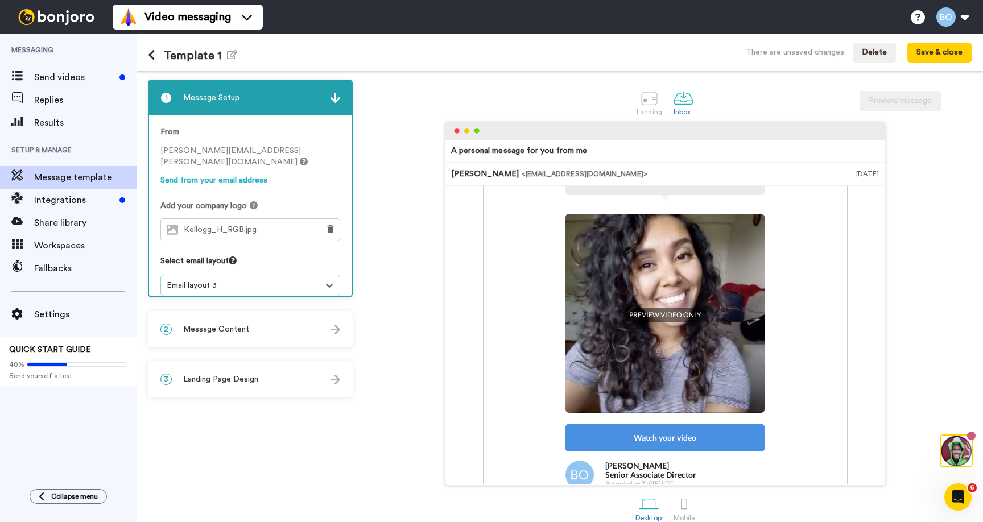
scroll to position [0, 0]
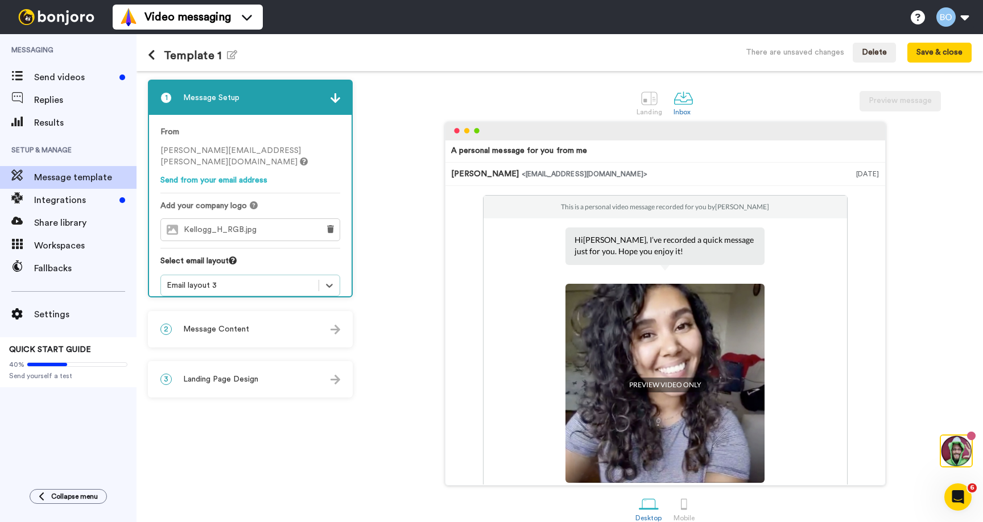
click at [310, 280] on div "Email layout 3" at bounding box center [240, 285] width 146 height 11
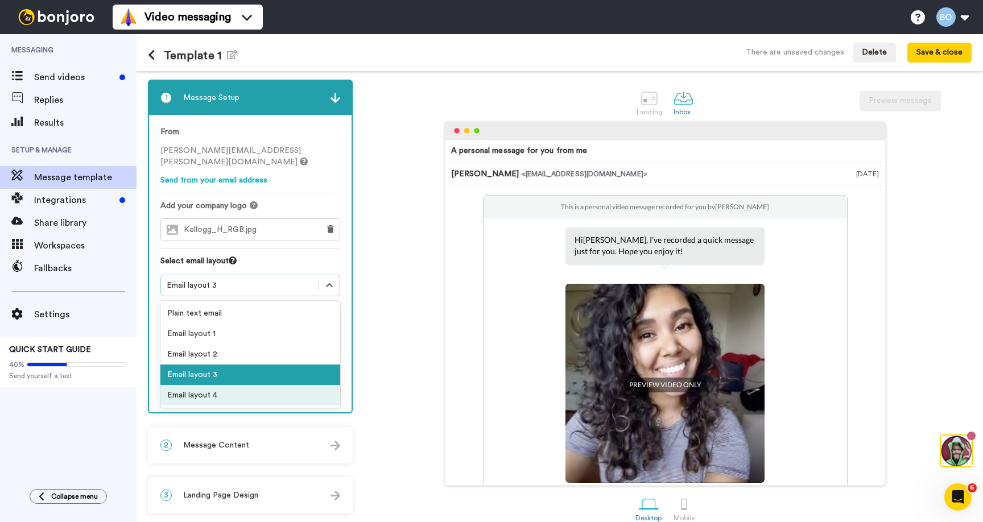
click at [246, 385] on div "Email layout 4" at bounding box center [250, 395] width 180 height 20
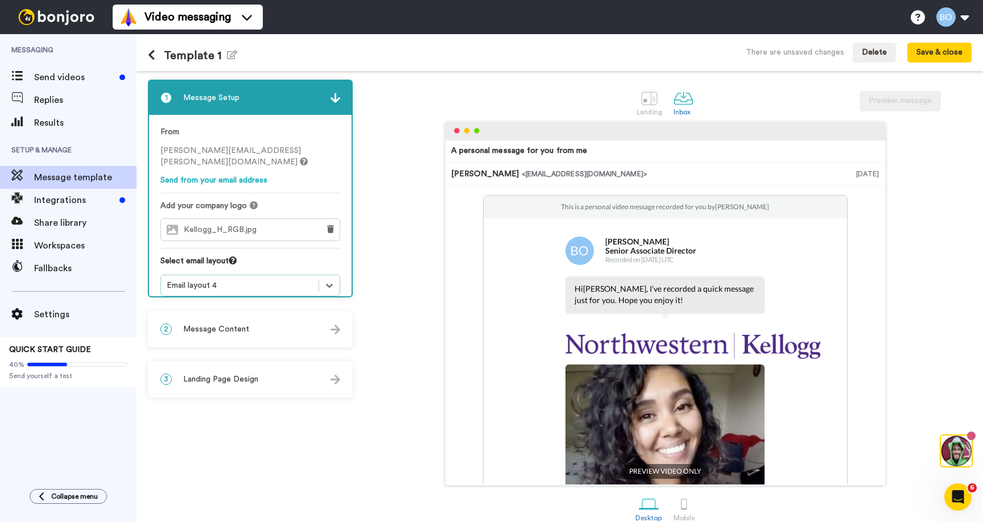
click at [285, 280] on div "Email layout 4" at bounding box center [240, 285] width 146 height 11
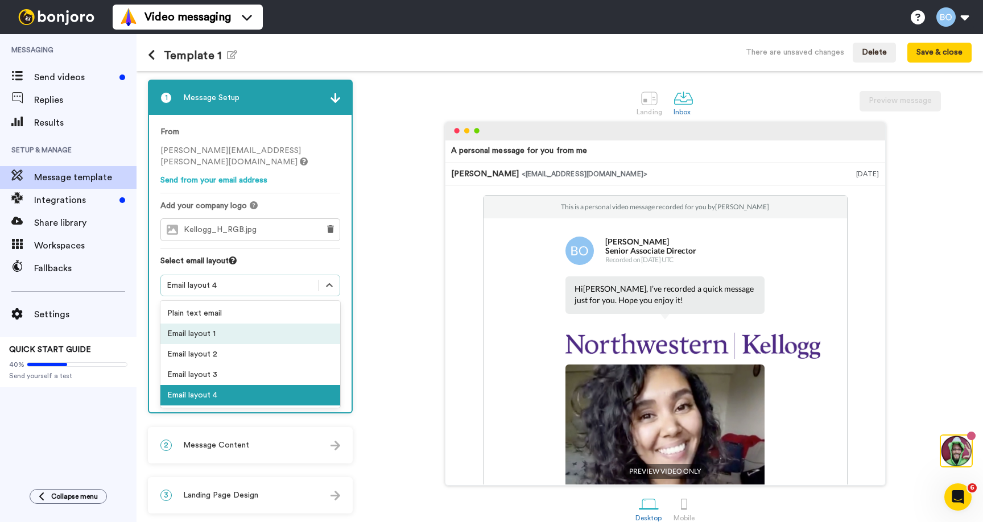
click at [226, 329] on div "Email layout 1" at bounding box center [250, 334] width 180 height 20
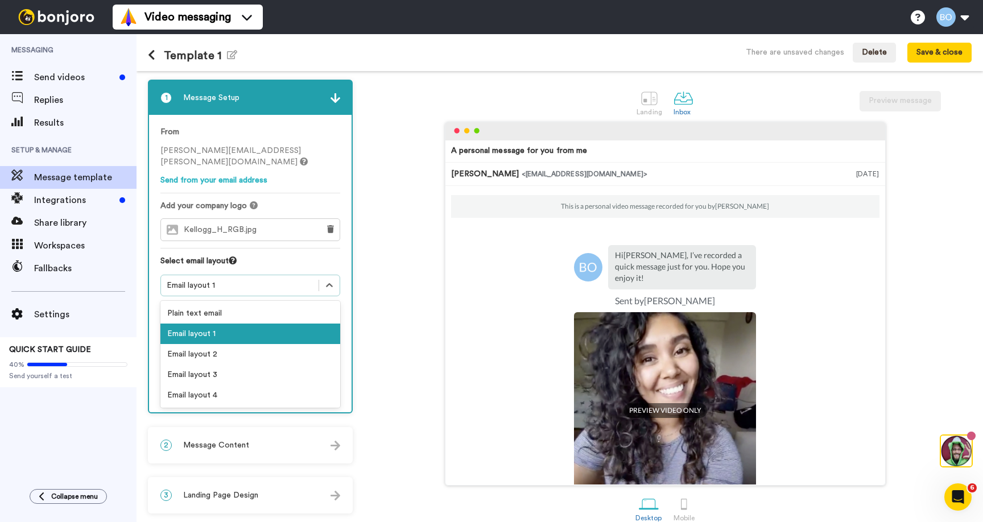
click at [297, 280] on div "Email layout 1" at bounding box center [240, 285] width 146 height 11
click at [243, 344] on div "Email layout 2" at bounding box center [250, 354] width 180 height 20
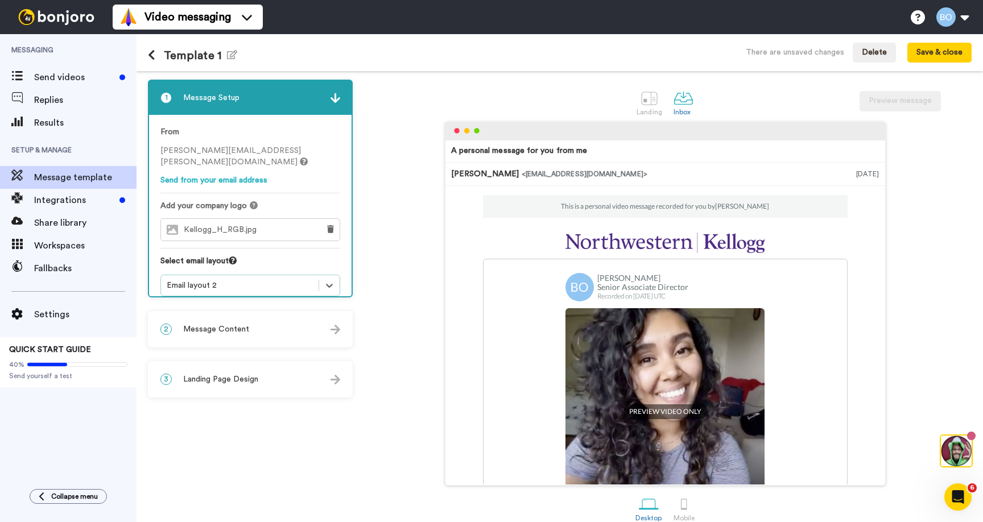
click at [310, 325] on div "2 Message Content" at bounding box center [250, 329] width 203 height 34
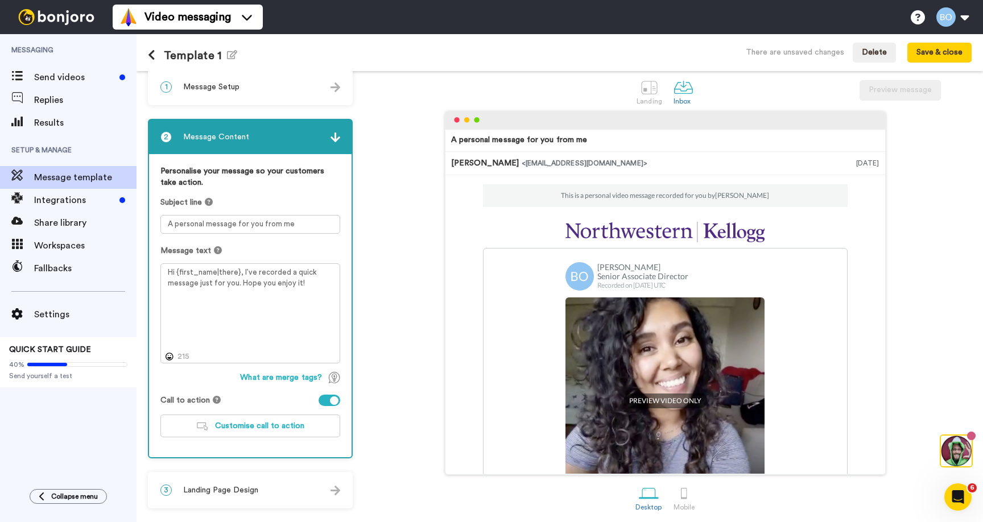
scroll to position [15, 0]
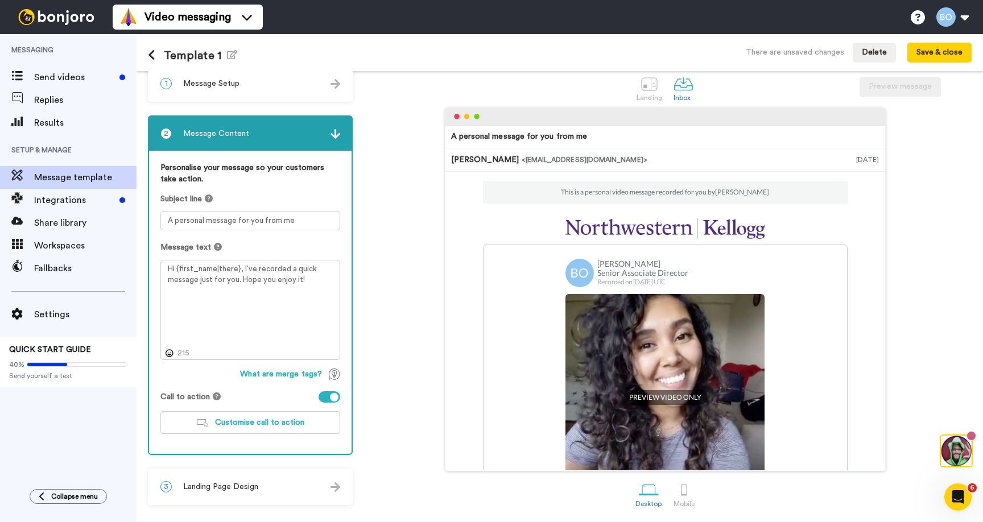
click at [262, 494] on div "3 Landing Page Design" at bounding box center [250, 487] width 203 height 34
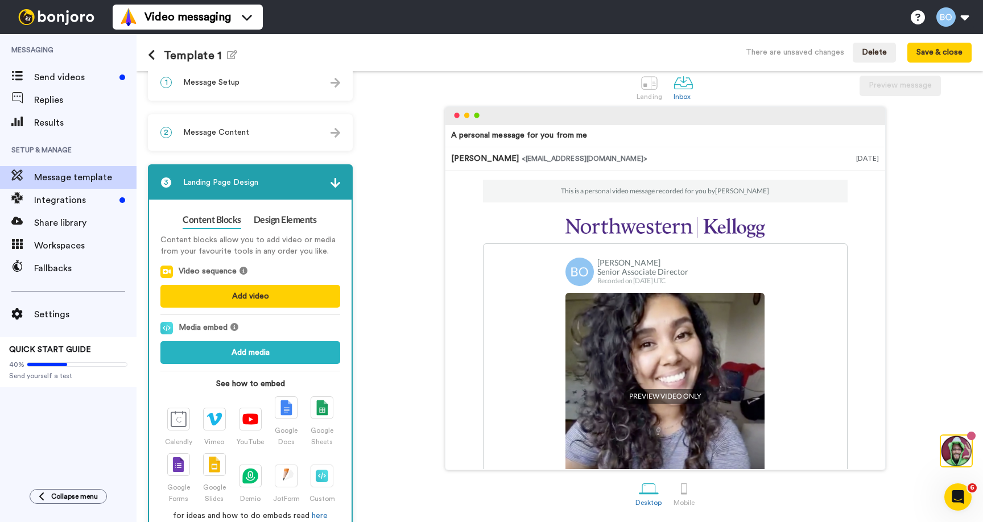
scroll to position [42, 0]
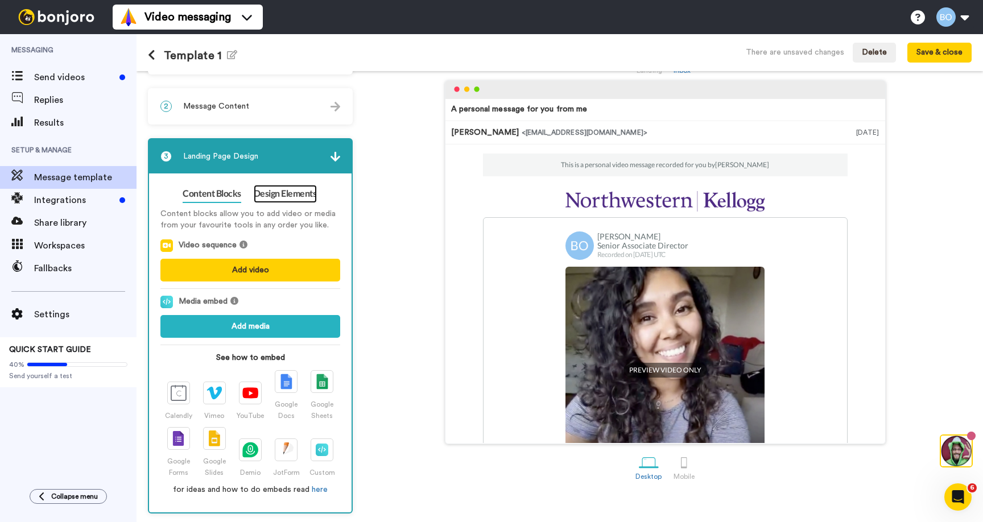
click at [288, 188] on link "Design Elements" at bounding box center [285, 194] width 63 height 18
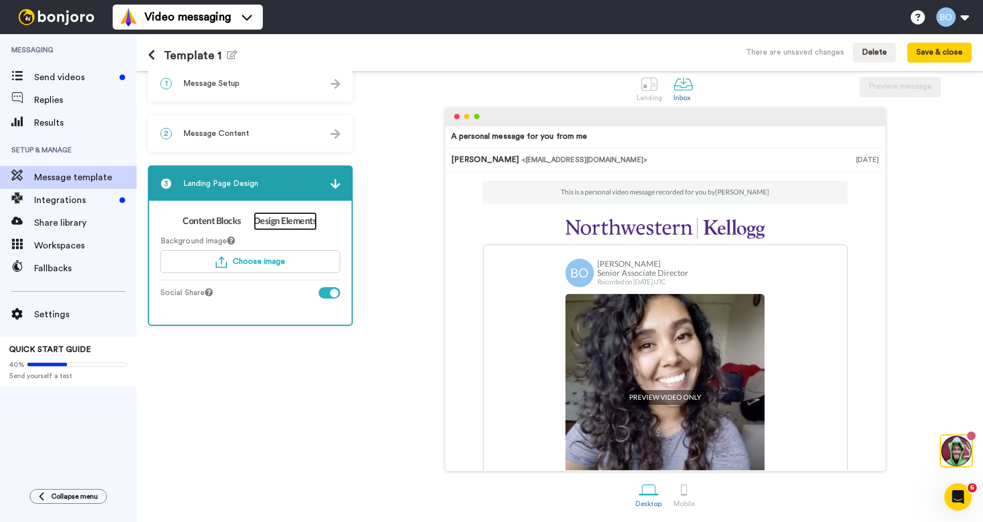
scroll to position [15, 0]
click at [397, 240] on div "A personal message for you from me Bridget OBrien <senderfrom@email.com> Sep 12…" at bounding box center [664, 290] width 613 height 364
click at [336, 184] on img at bounding box center [336, 184] width 10 height 10
click at [333, 137] on img at bounding box center [336, 134] width 10 height 10
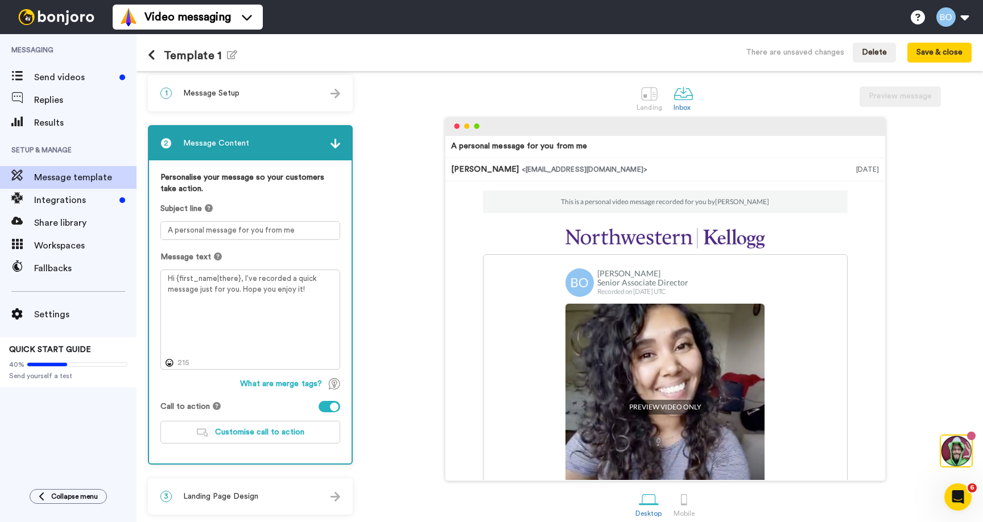
scroll to position [0, 0]
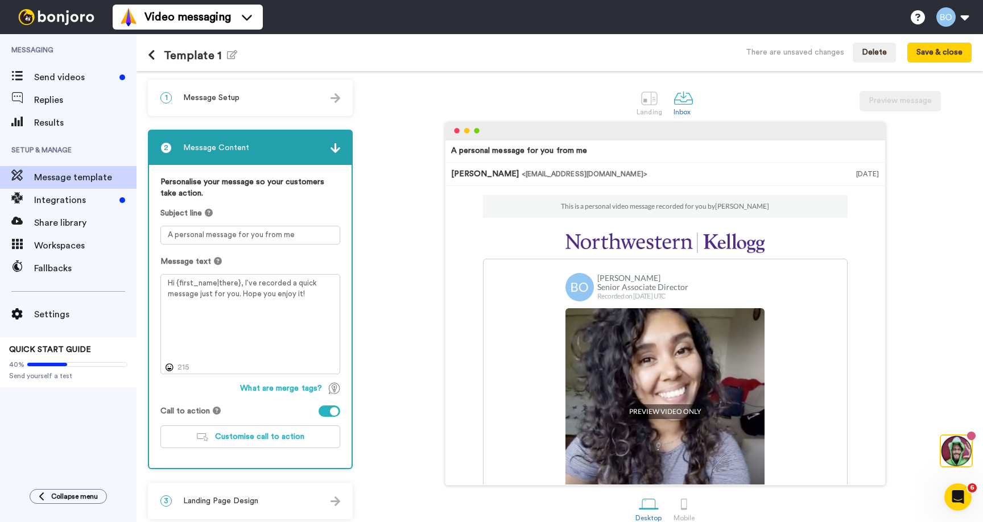
click at [318, 108] on div "1 Message Setup" at bounding box center [250, 98] width 203 height 34
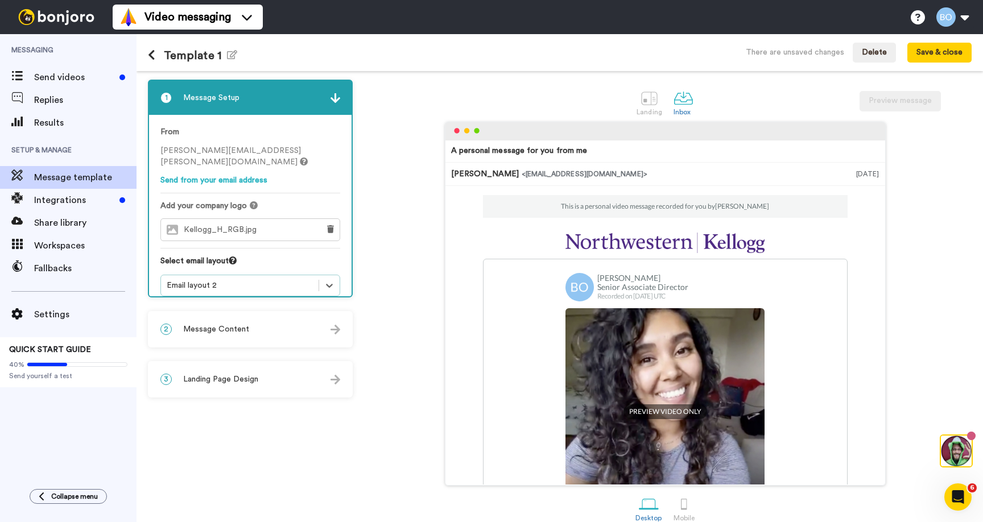
click at [325, 319] on div "2 Message Content" at bounding box center [250, 329] width 203 height 34
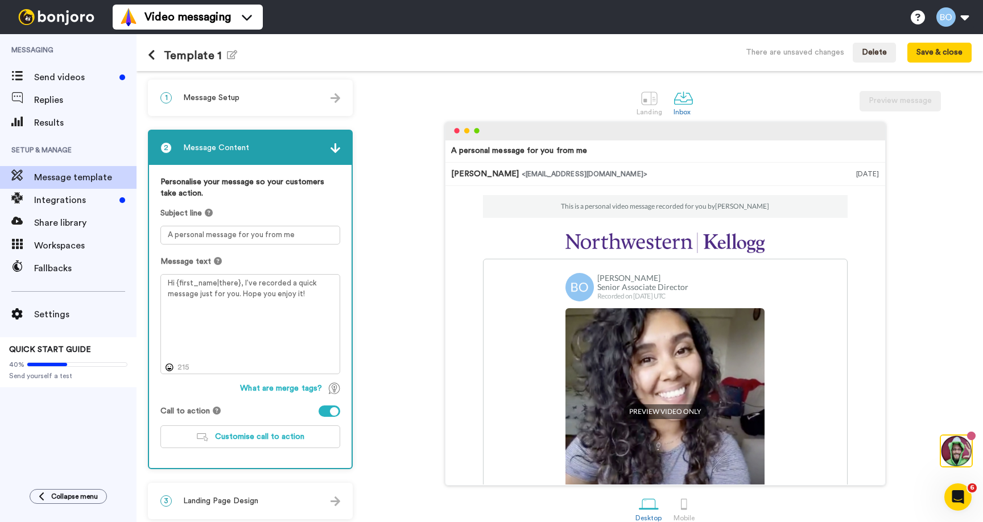
scroll to position [15, 0]
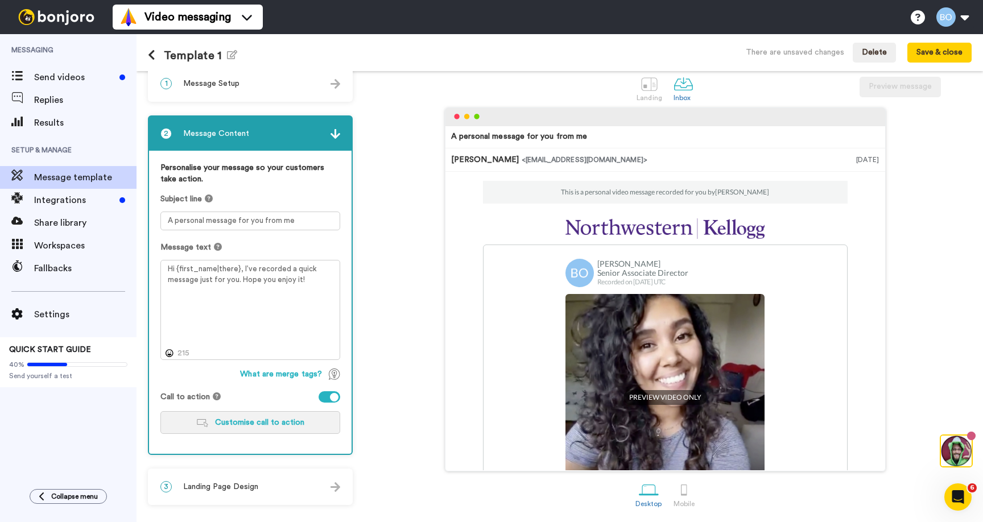
click at [294, 422] on span "Customise call to action" at bounding box center [259, 423] width 89 height 8
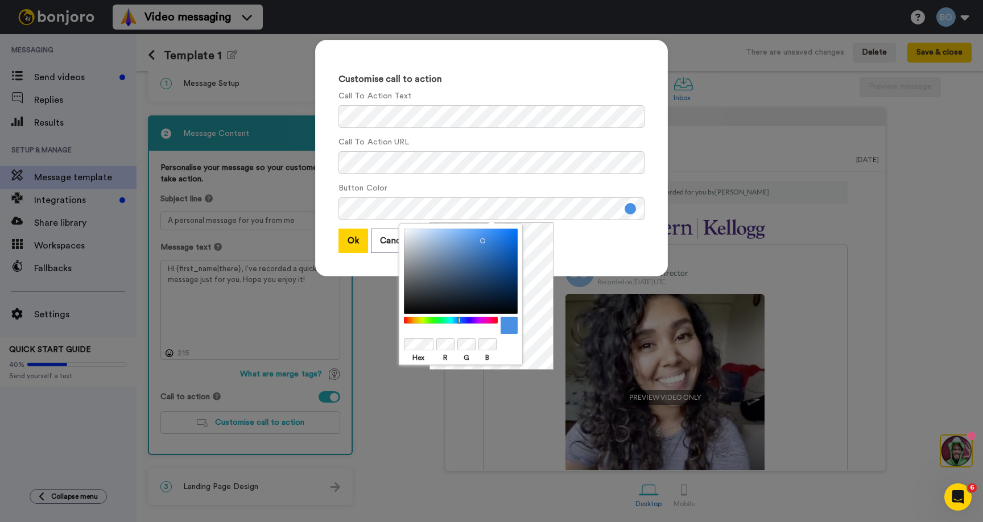
click at [582, 248] on div "Ok Cancel" at bounding box center [492, 241] width 306 height 24
click at [590, 240] on div "Ok Cancel" at bounding box center [492, 241] width 306 height 24
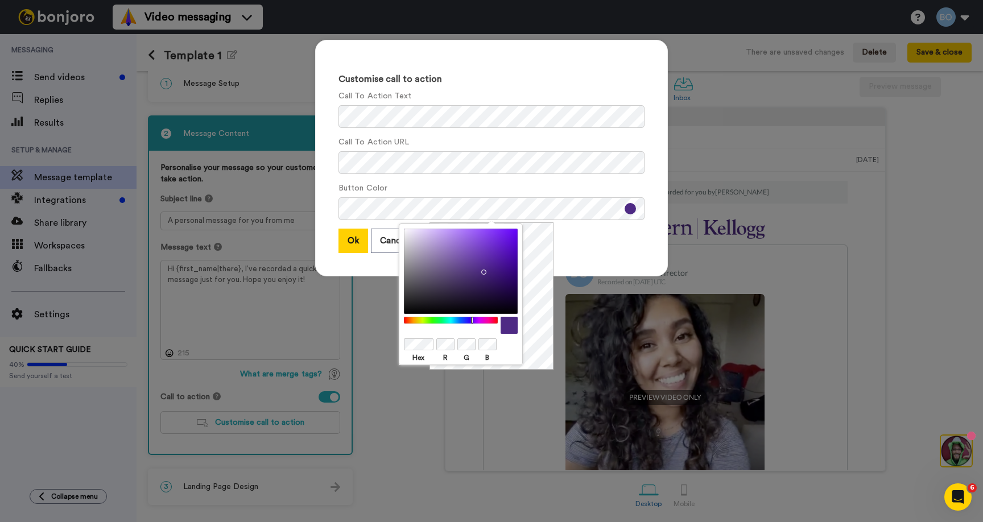
click at [563, 228] on div "Customise call to action Call To Action Text Call To Action URL Button Color Ok…" at bounding box center [491, 158] width 353 height 237
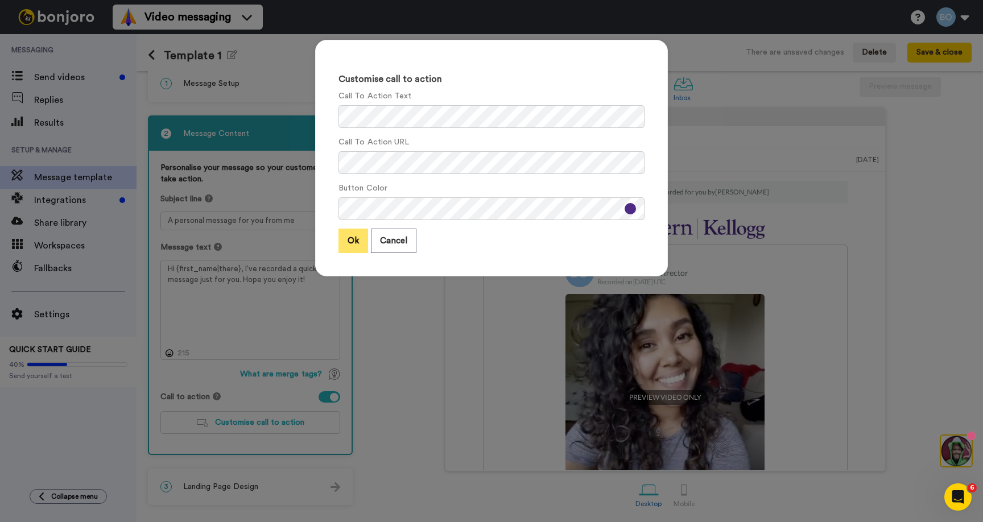
click at [344, 248] on button "Ok" at bounding box center [354, 241] width 30 height 24
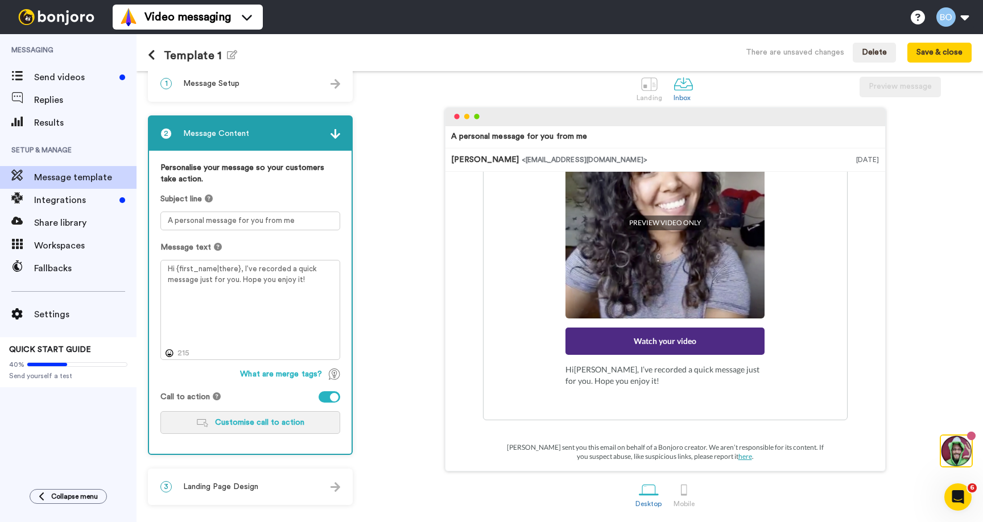
scroll to position [0, 0]
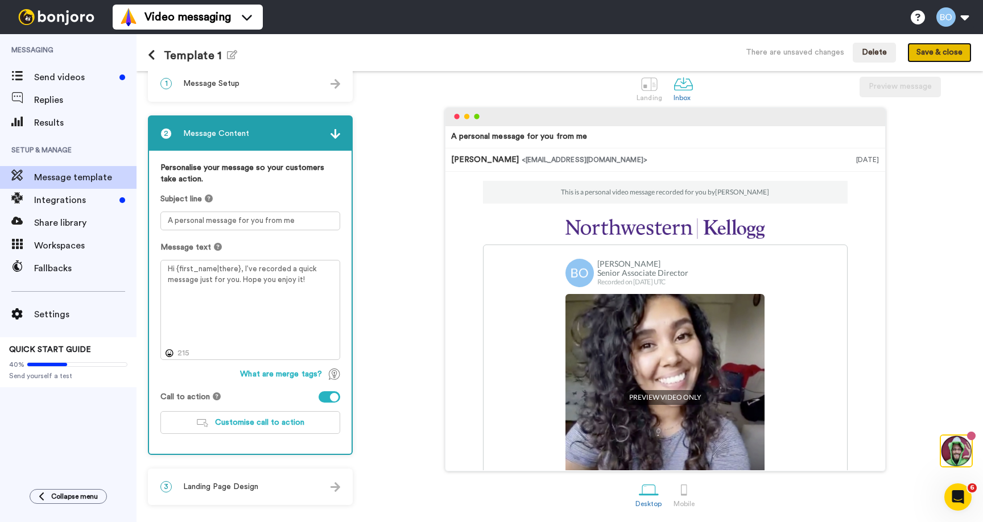
click at [930, 51] on button "Save & close" at bounding box center [940, 53] width 64 height 20
